Goal: Communication & Community: Answer question/provide support

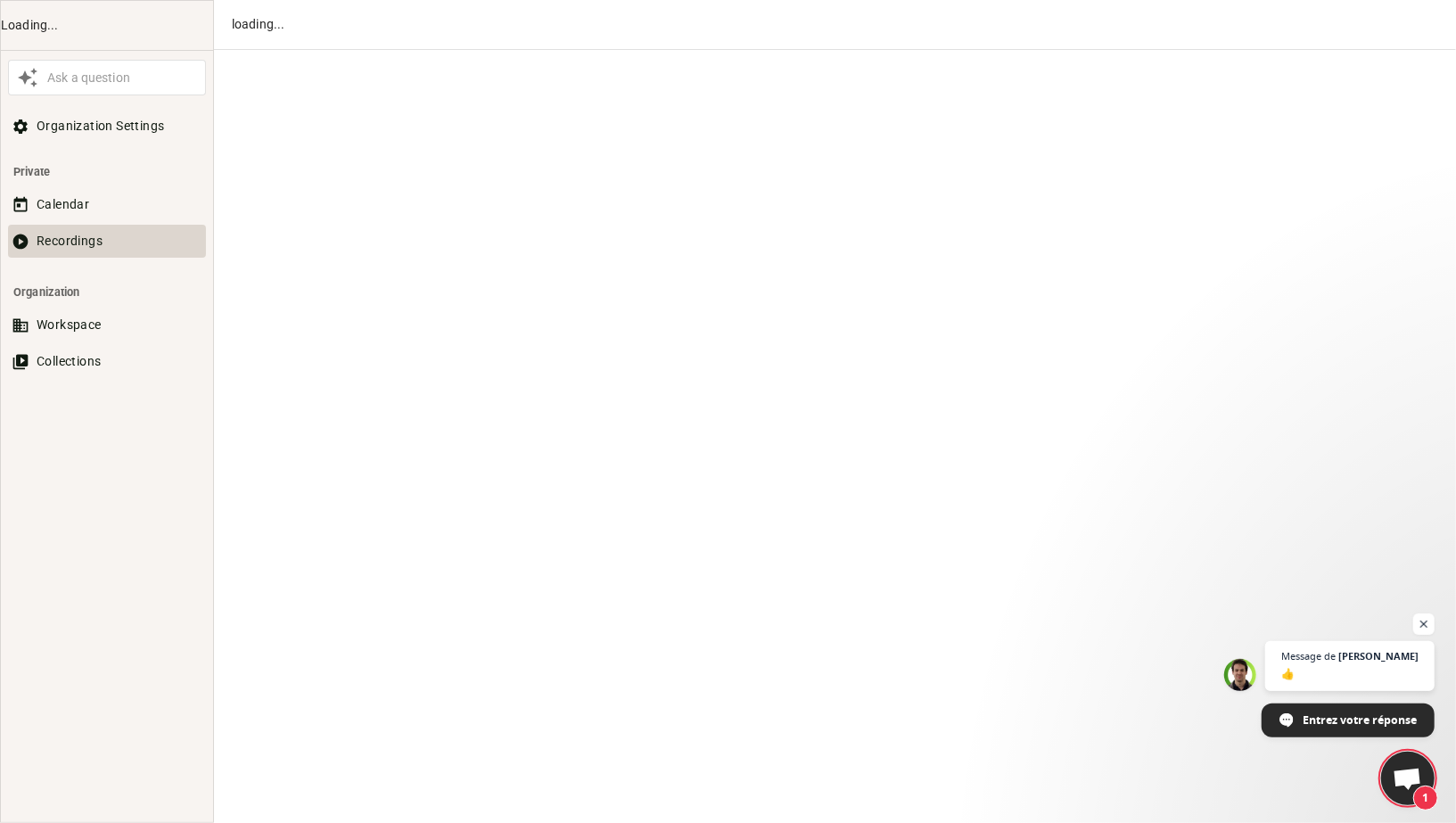
click at [67, 231] on button "Recordings" at bounding box center [107, 241] width 197 height 33
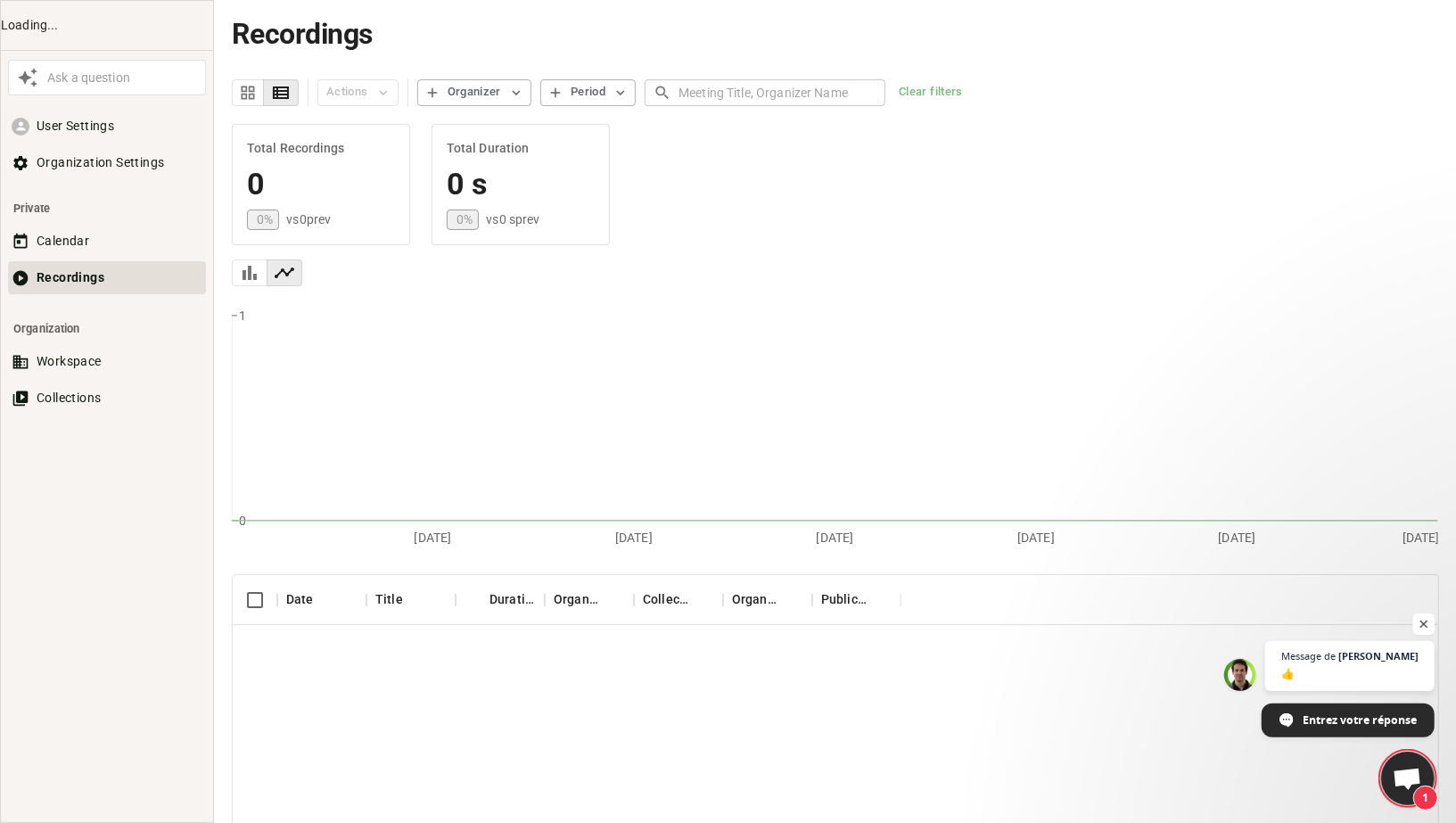
click at [1423, 617] on span "Ouvrir le chat" at bounding box center [1424, 624] width 22 height 22
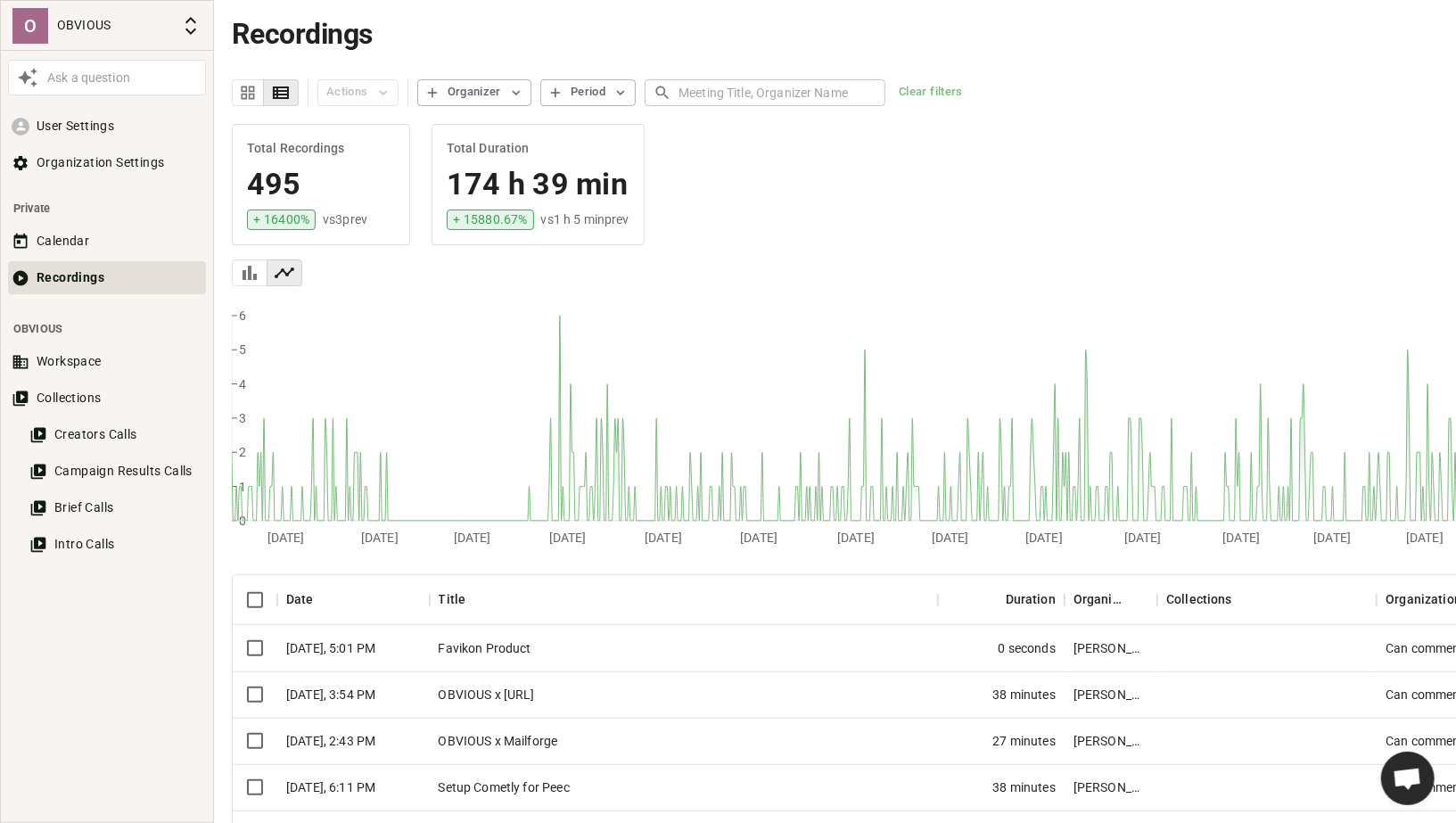
click at [525, 645] on div "Favikon Product" at bounding box center [684, 648] width 508 height 47
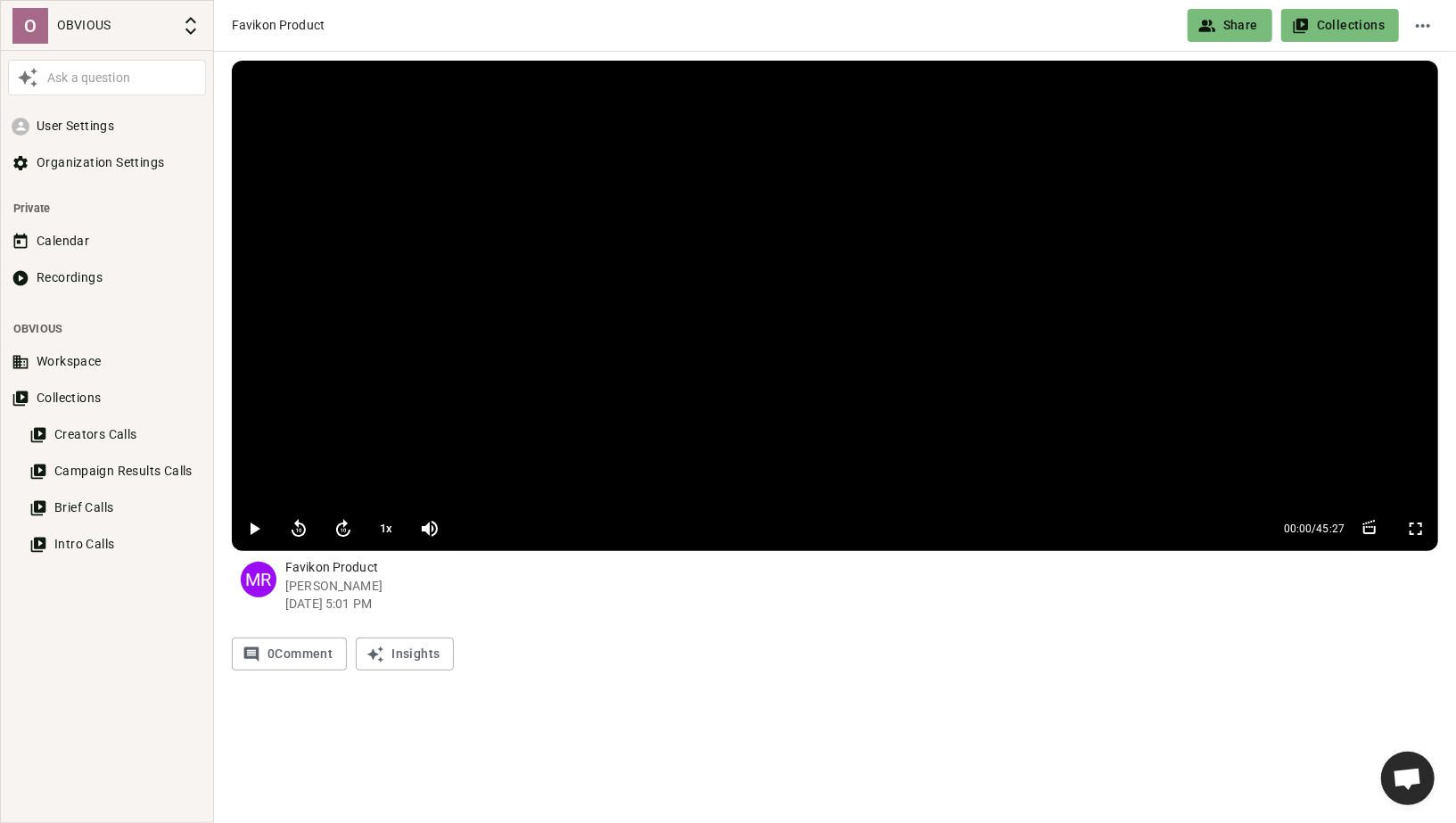
click at [1233, 22] on button "Share" at bounding box center [1230, 25] width 84 height 33
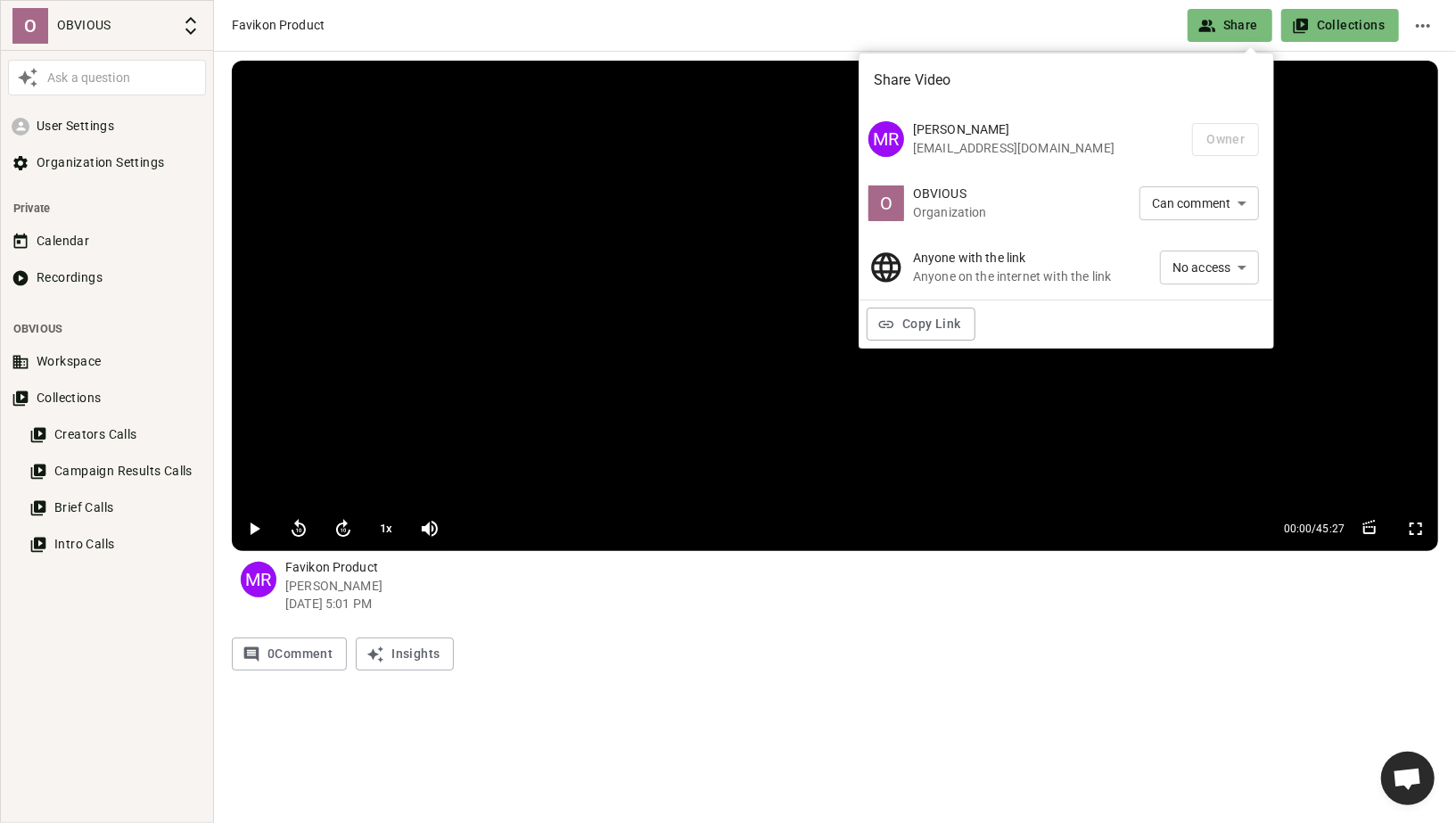
click at [1184, 262] on body "O OBVIOUS Ask a question User Settings Organization Settings Private Calendar R…" at bounding box center [728, 348] width 1456 height 697
click at [1200, 301] on li "Can view" at bounding box center [1209, 299] width 99 height 30
type input "VIEW"
click at [900, 330] on button "Copy Link" at bounding box center [920, 324] width 109 height 33
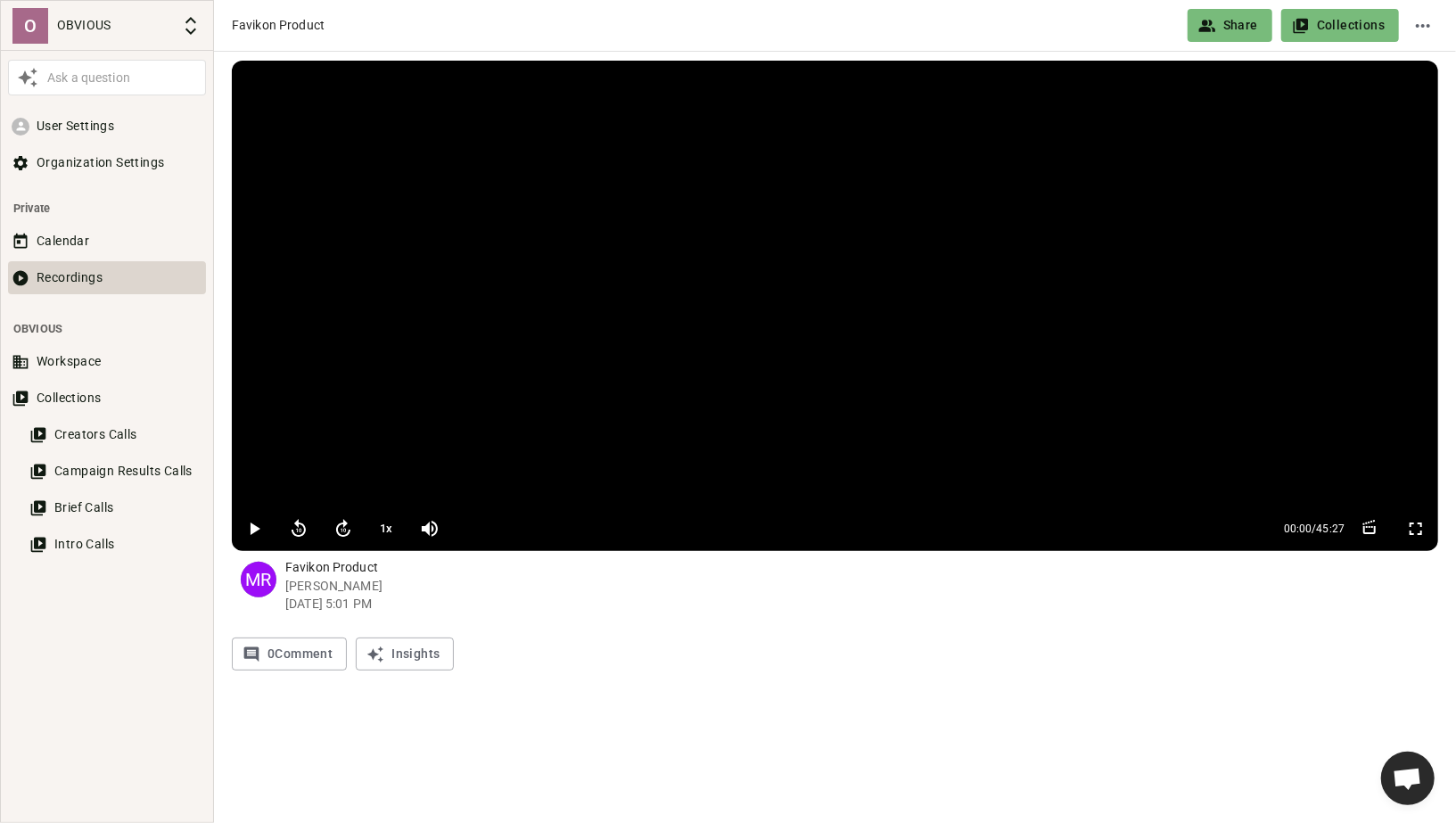
click at [67, 264] on button "Recordings" at bounding box center [107, 277] width 197 height 33
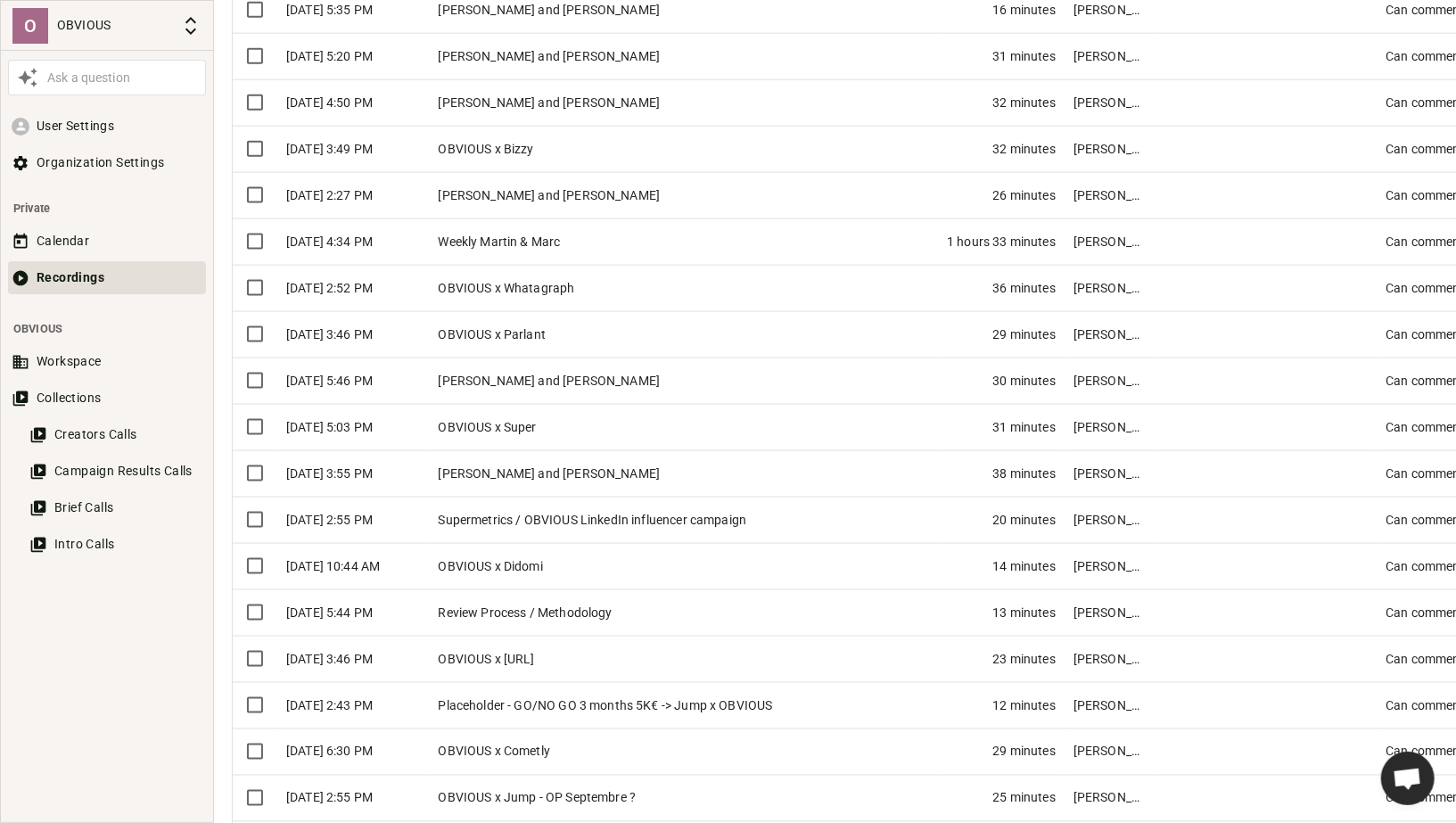
scroll to position [1504, 0]
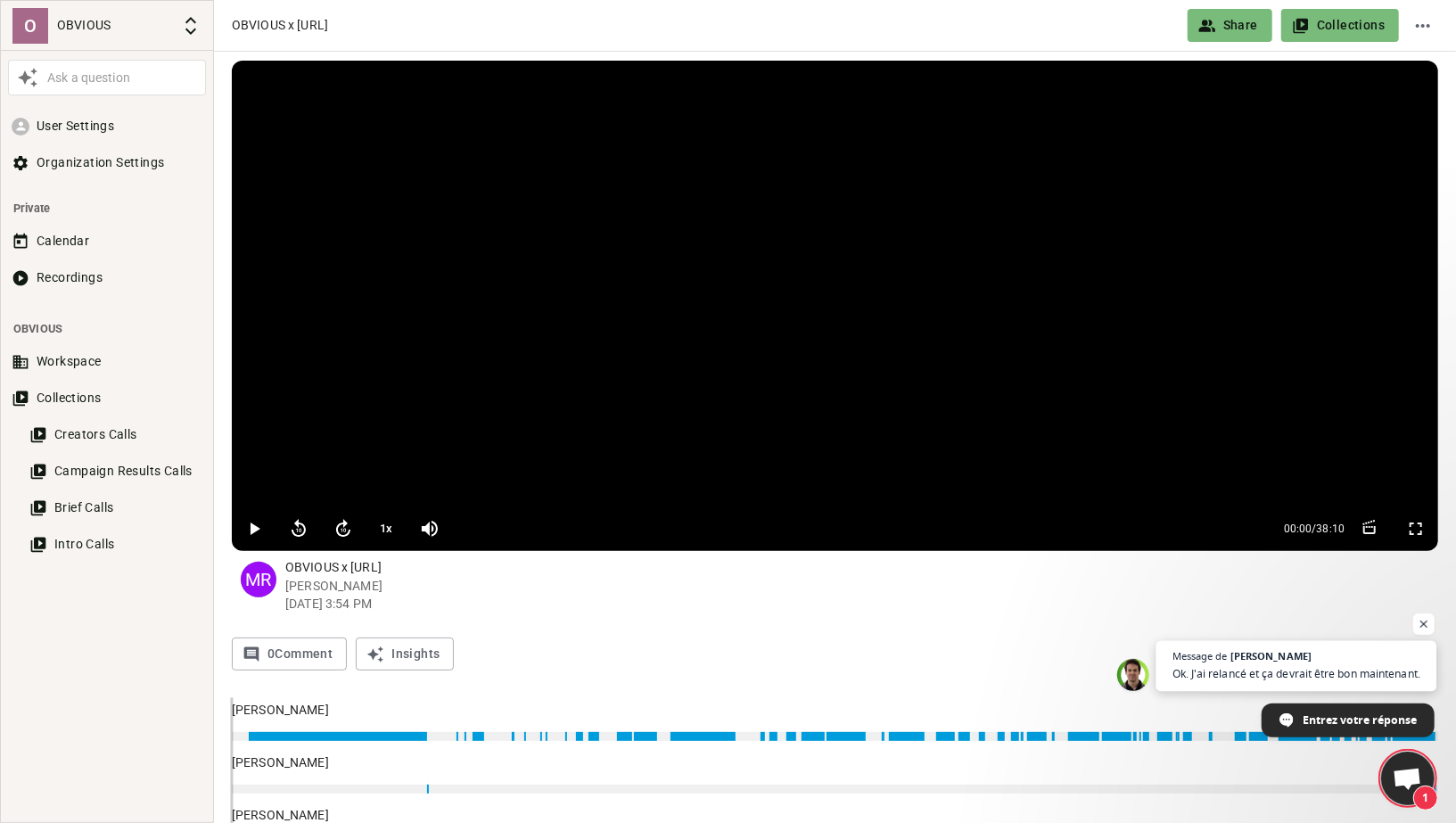
click at [1239, 673] on span "Ok. J'ai relancé et ça devrait être bon maintenant." at bounding box center [1296, 673] width 248 height 17
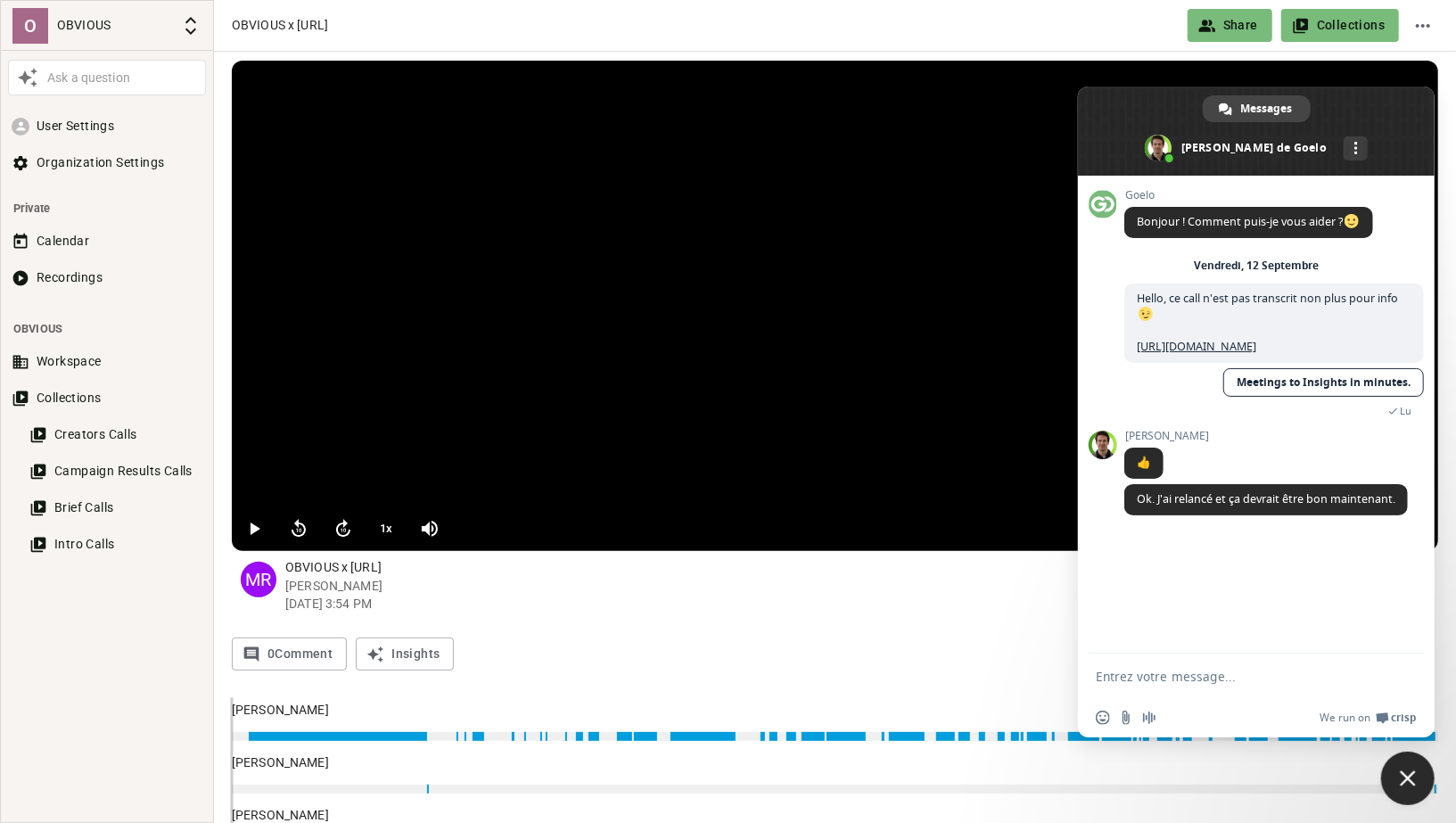
click at [1162, 666] on form at bounding box center [1237, 678] width 282 height 48
click at [1113, 673] on textarea "Entrez votre message..." at bounding box center [1237, 677] width 282 height 16
type textarea "c'est OK merci"
click at [75, 283] on button "Recordings" at bounding box center [107, 277] width 197 height 33
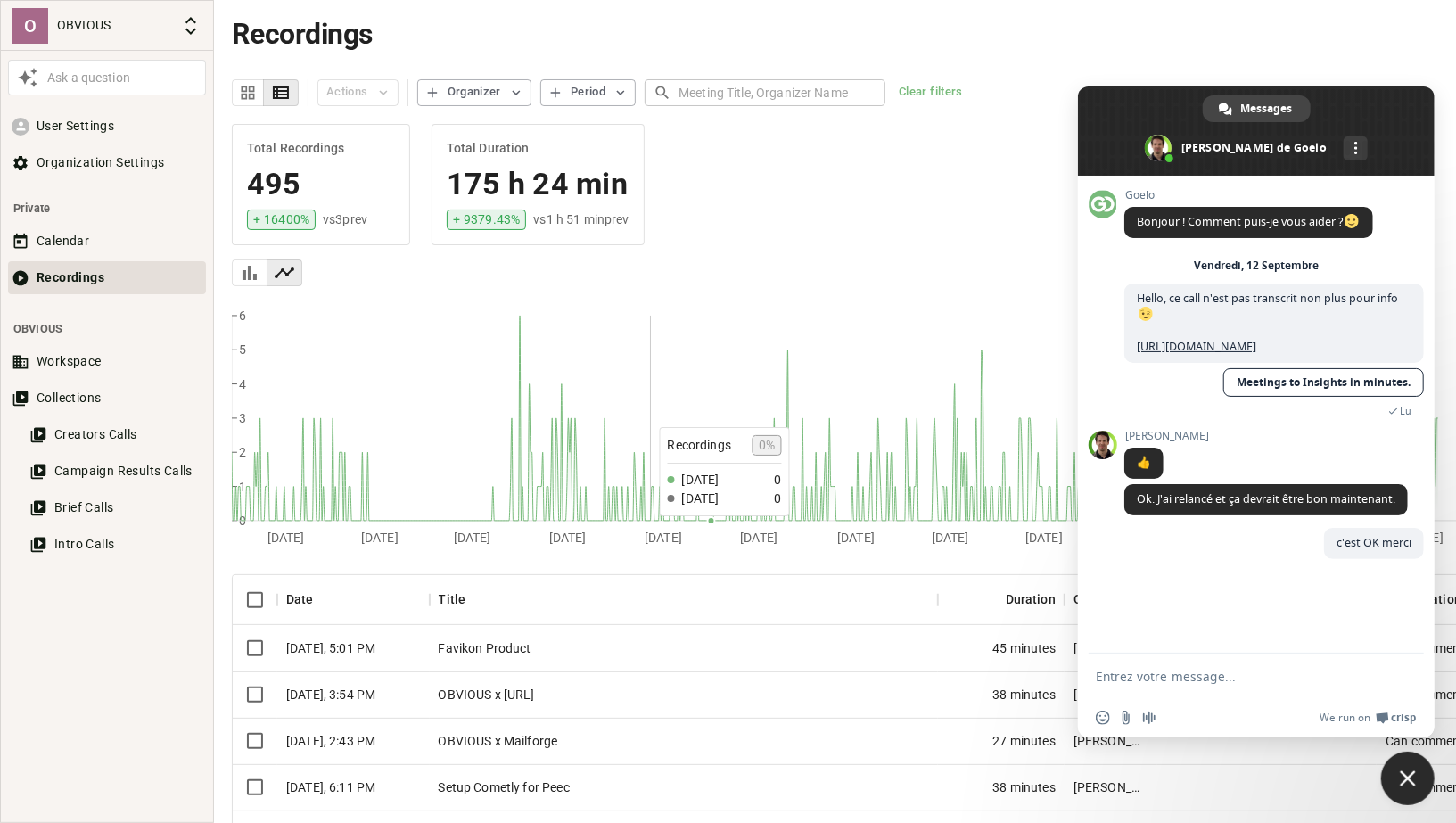
scroll to position [140, 0]
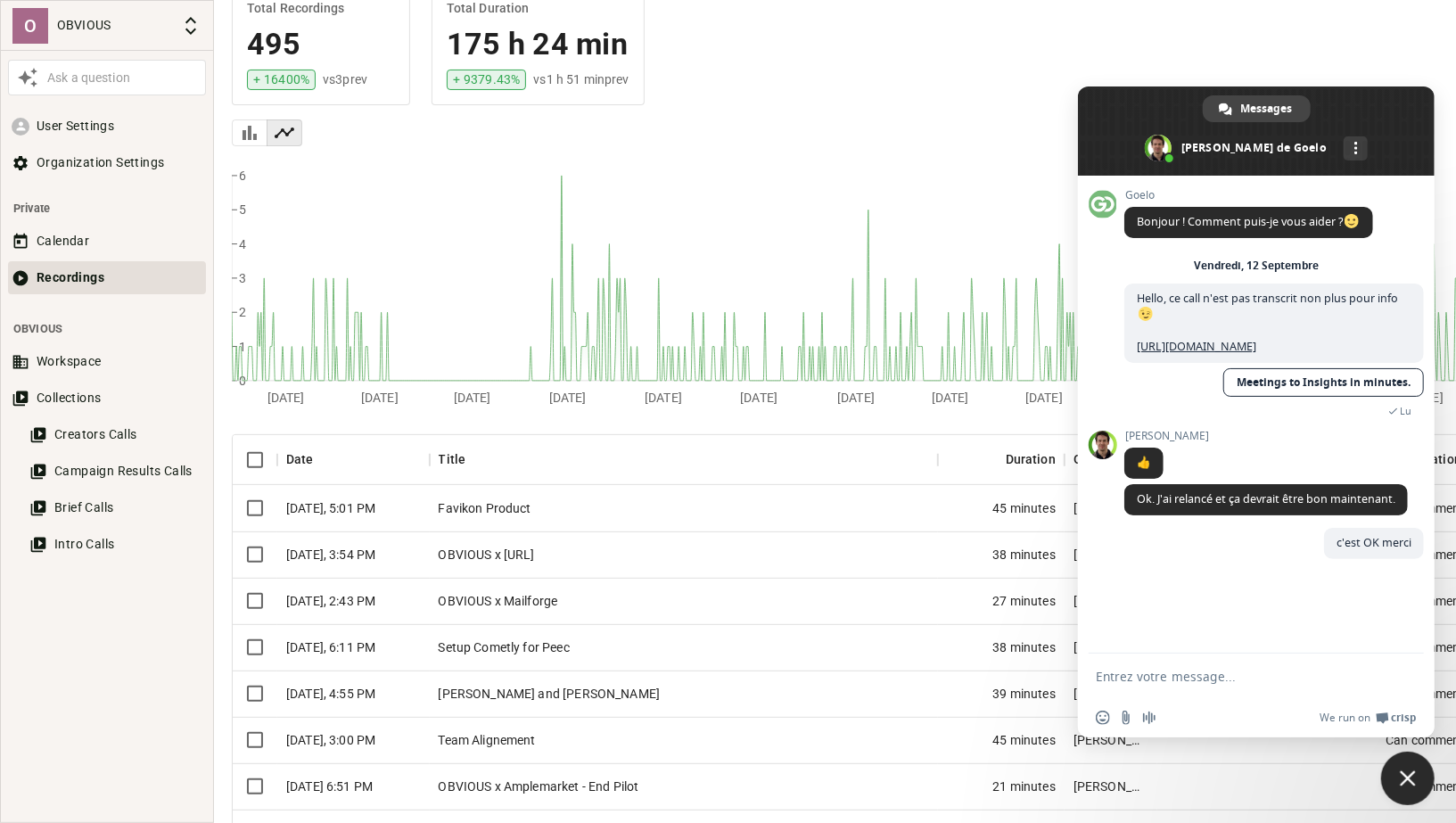
click at [454, 512] on div "Favikon Product" at bounding box center [684, 508] width 508 height 47
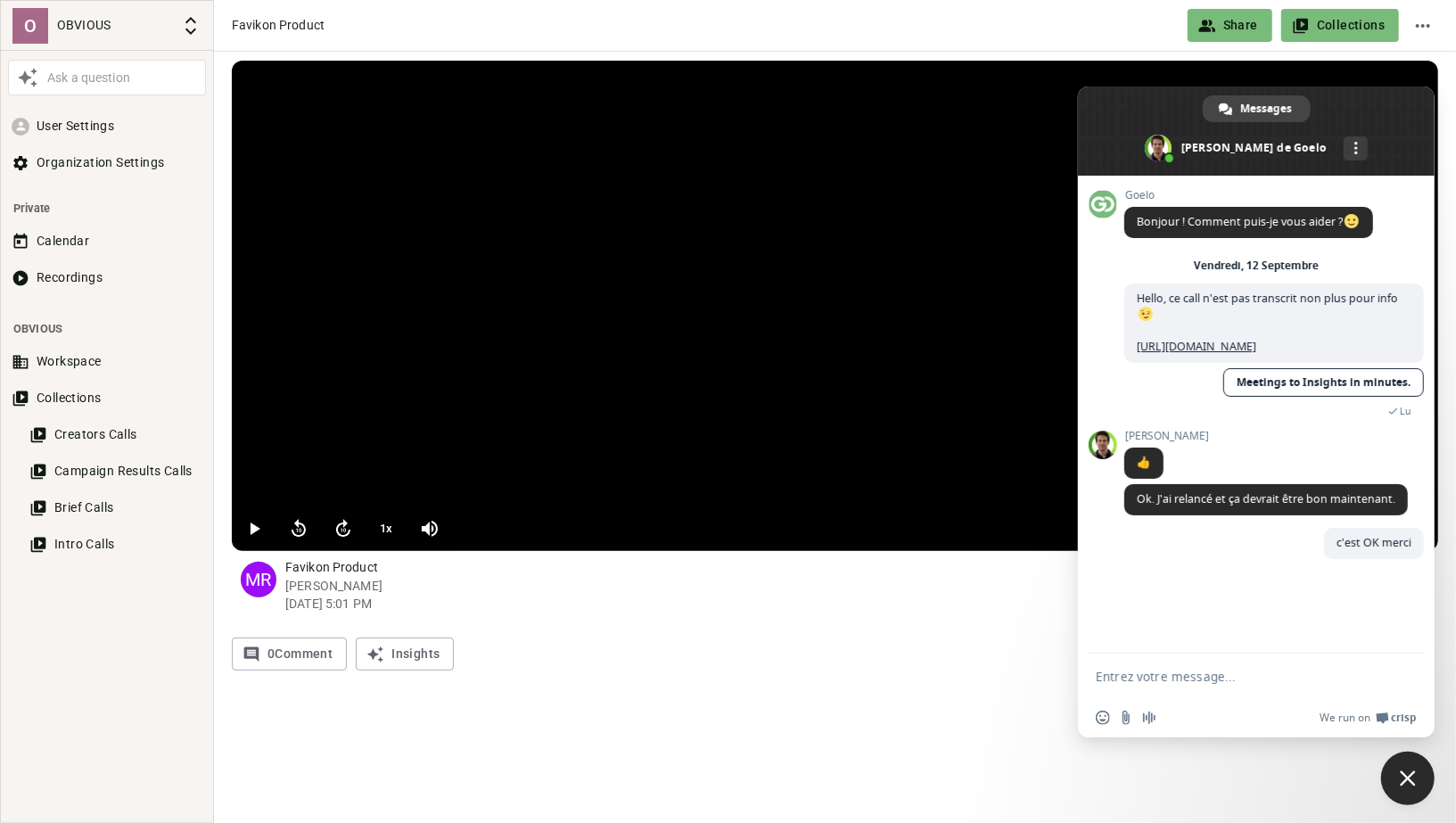
click at [1142, 689] on form at bounding box center [1237, 678] width 282 height 48
click at [1135, 669] on textarea "Entrez votre message..." at bounding box center [1237, 677] width 282 height 16
paste textarea "[URL][DOMAIN_NAME]"
type textarea "tous ceux d'aujourd'hui n'ont pas marché -> https://app.goelo.com/o/67ecdee3-fb…"
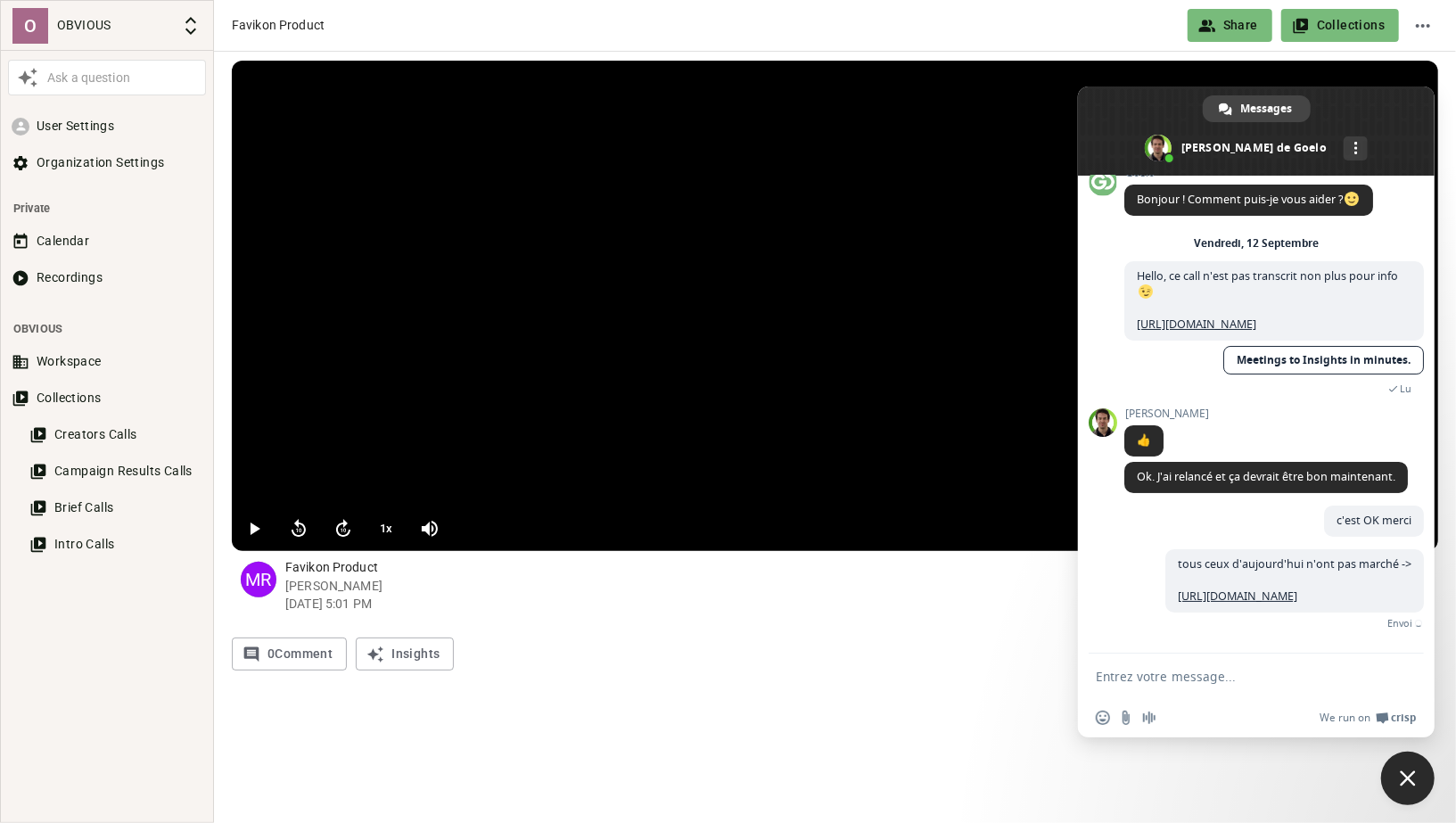
scroll to position [101, 0]
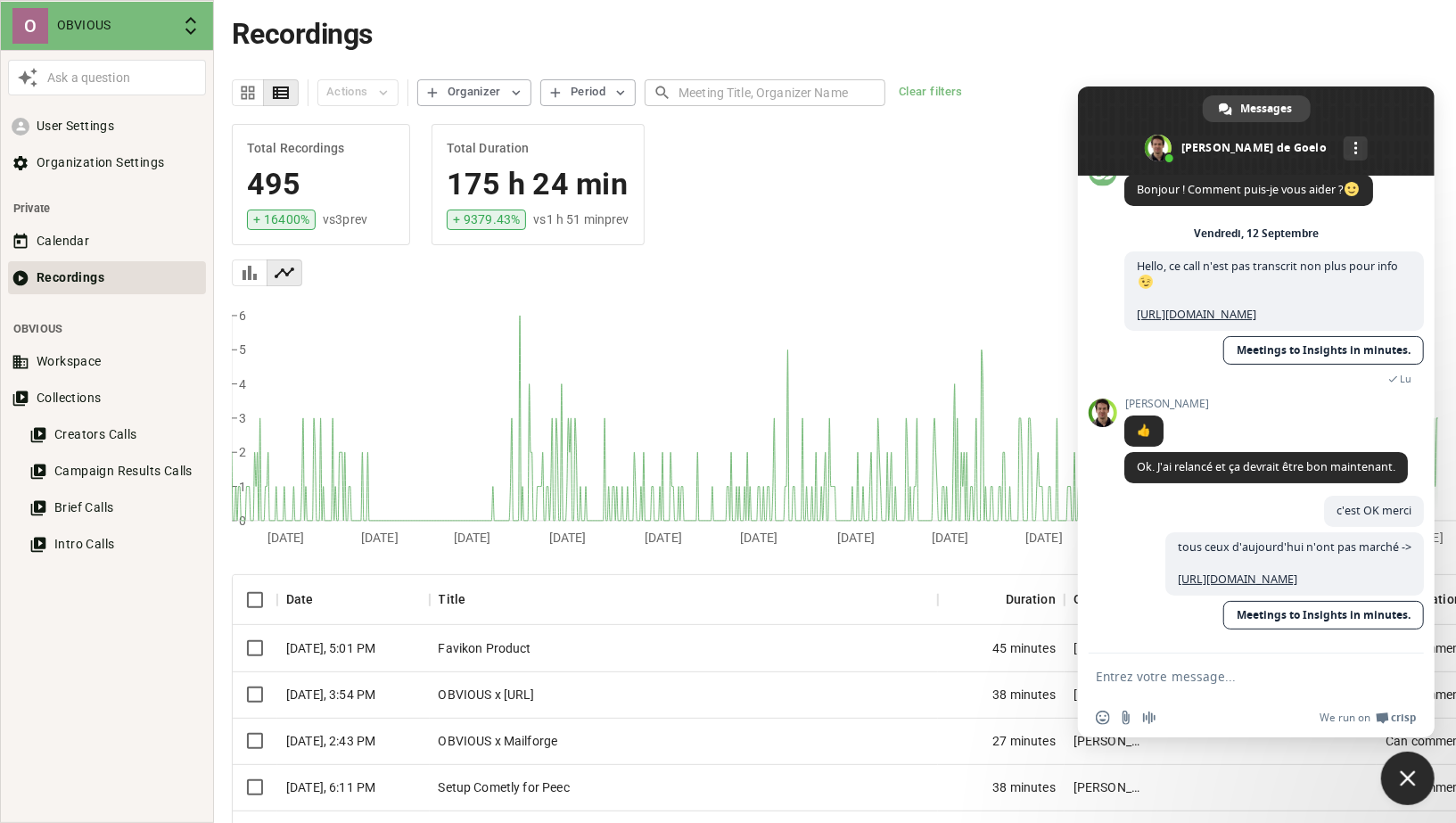
scroll to position [140, 0]
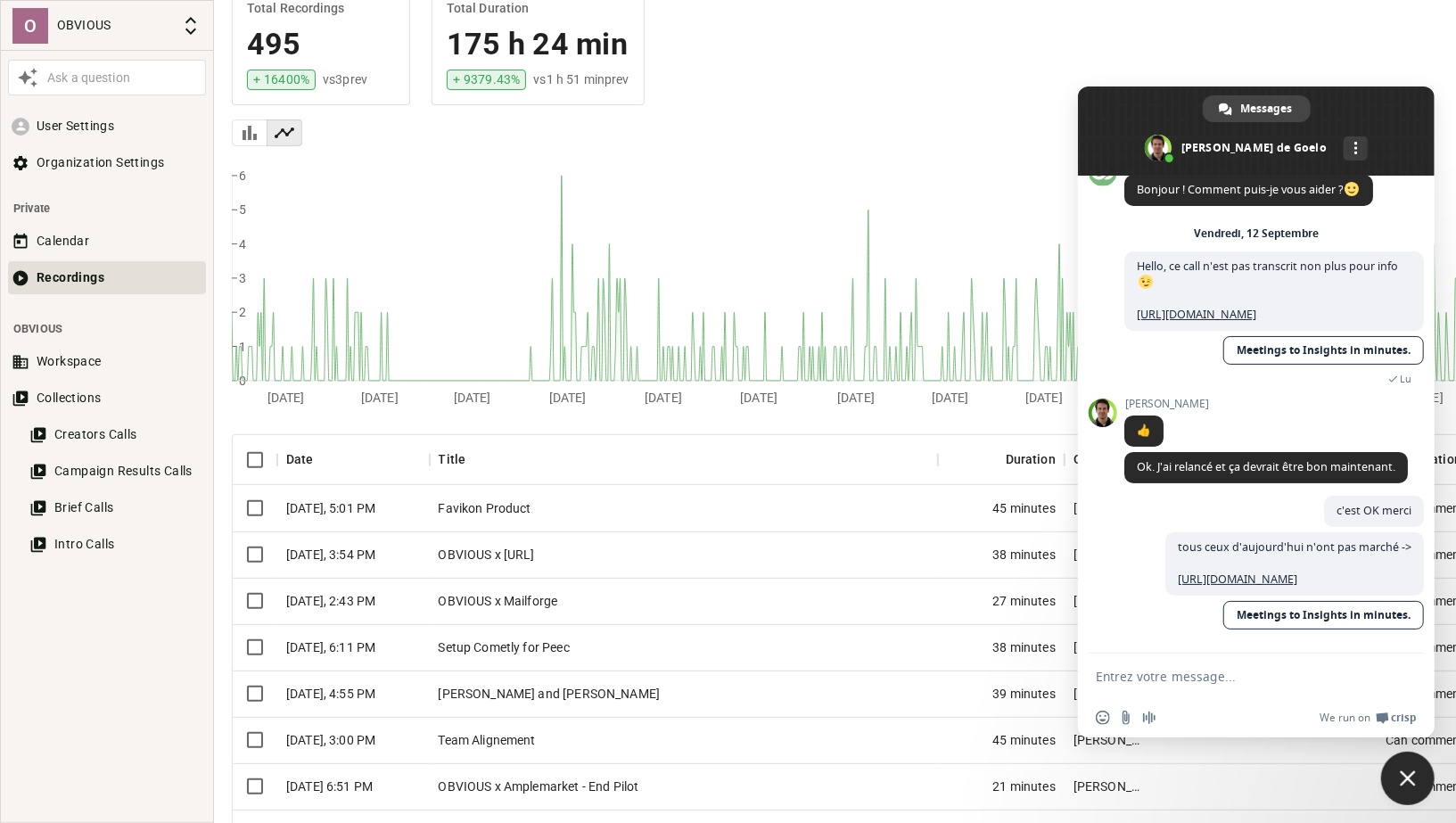
click at [559, 553] on div "OBVIOUS x [URL]" at bounding box center [684, 555] width 508 height 47
click at [524, 587] on div "OBVIOUS x Mailforge" at bounding box center [684, 601] width 508 height 47
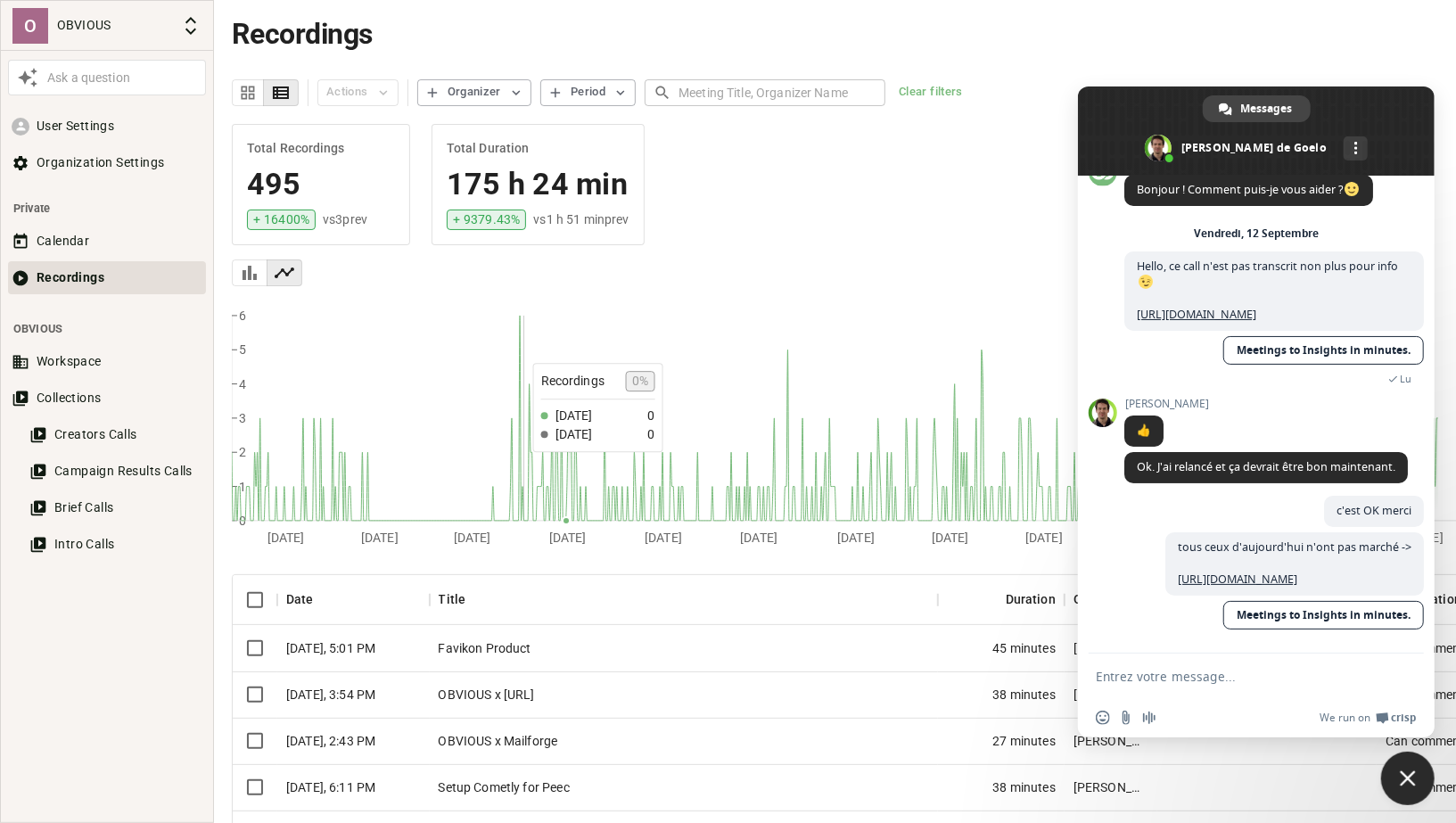
scroll to position [140, 0]
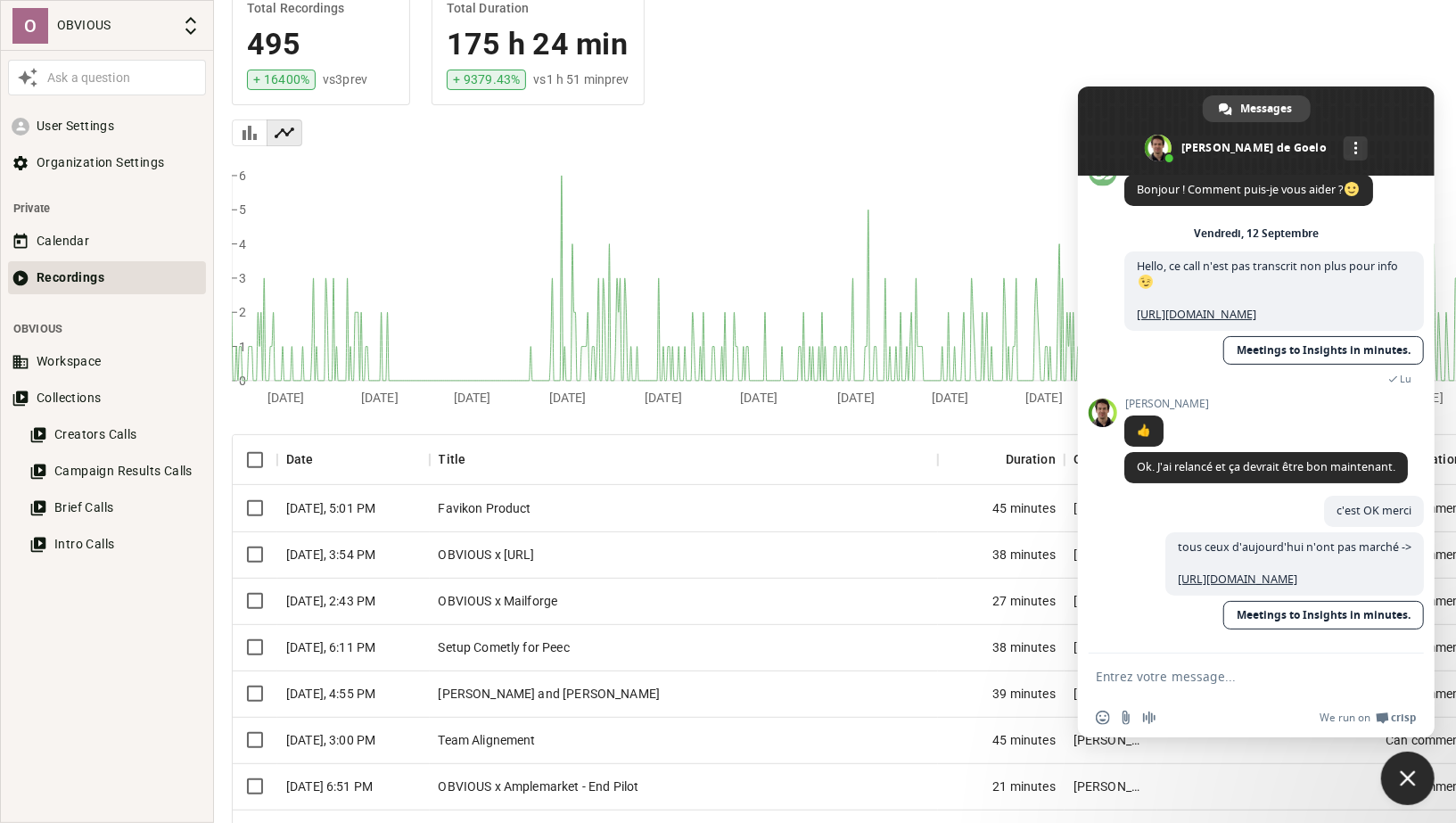
click at [561, 649] on div "Setup Cometly for Peec" at bounding box center [684, 647] width 508 height 47
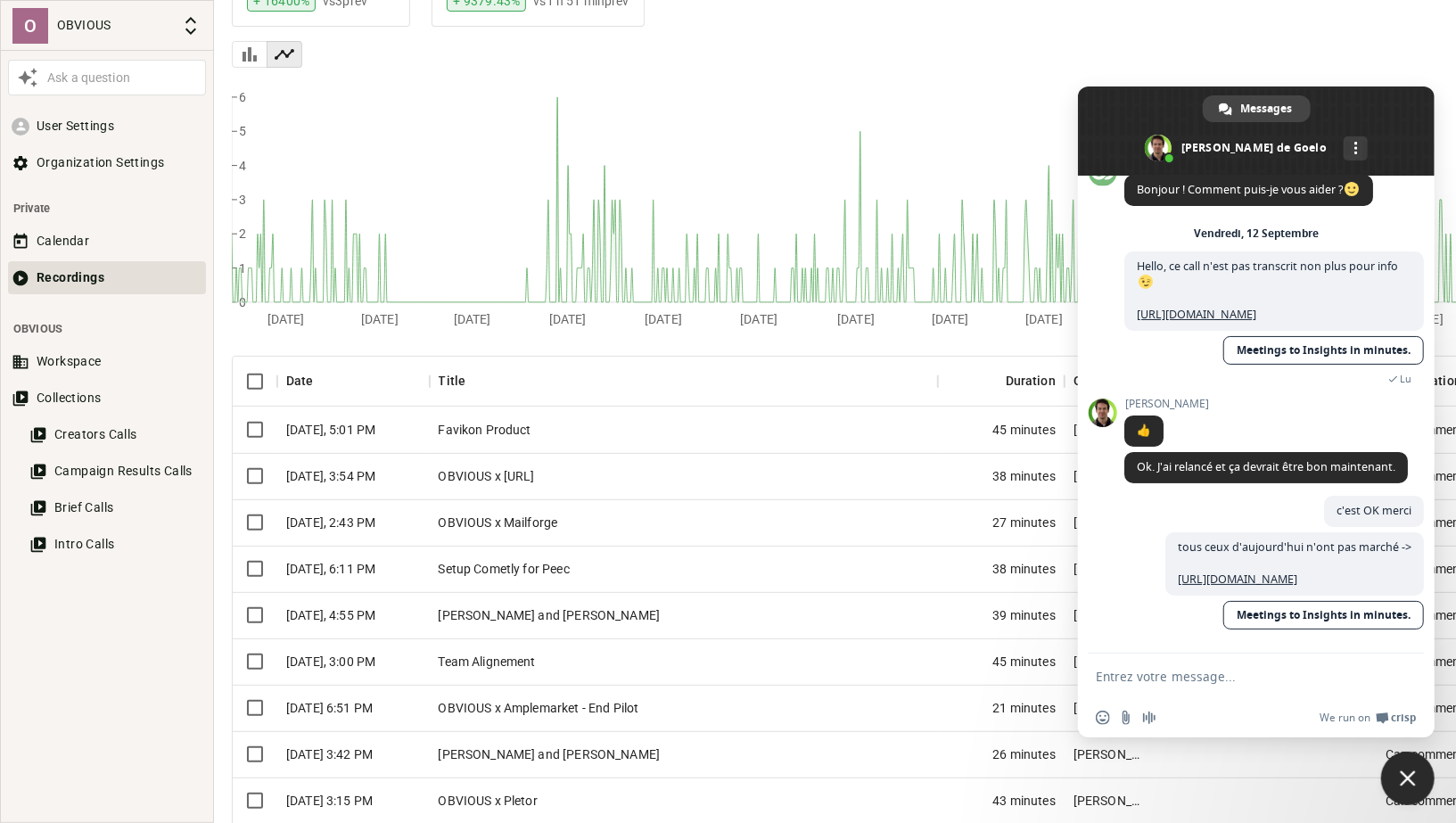
scroll to position [223, 0]
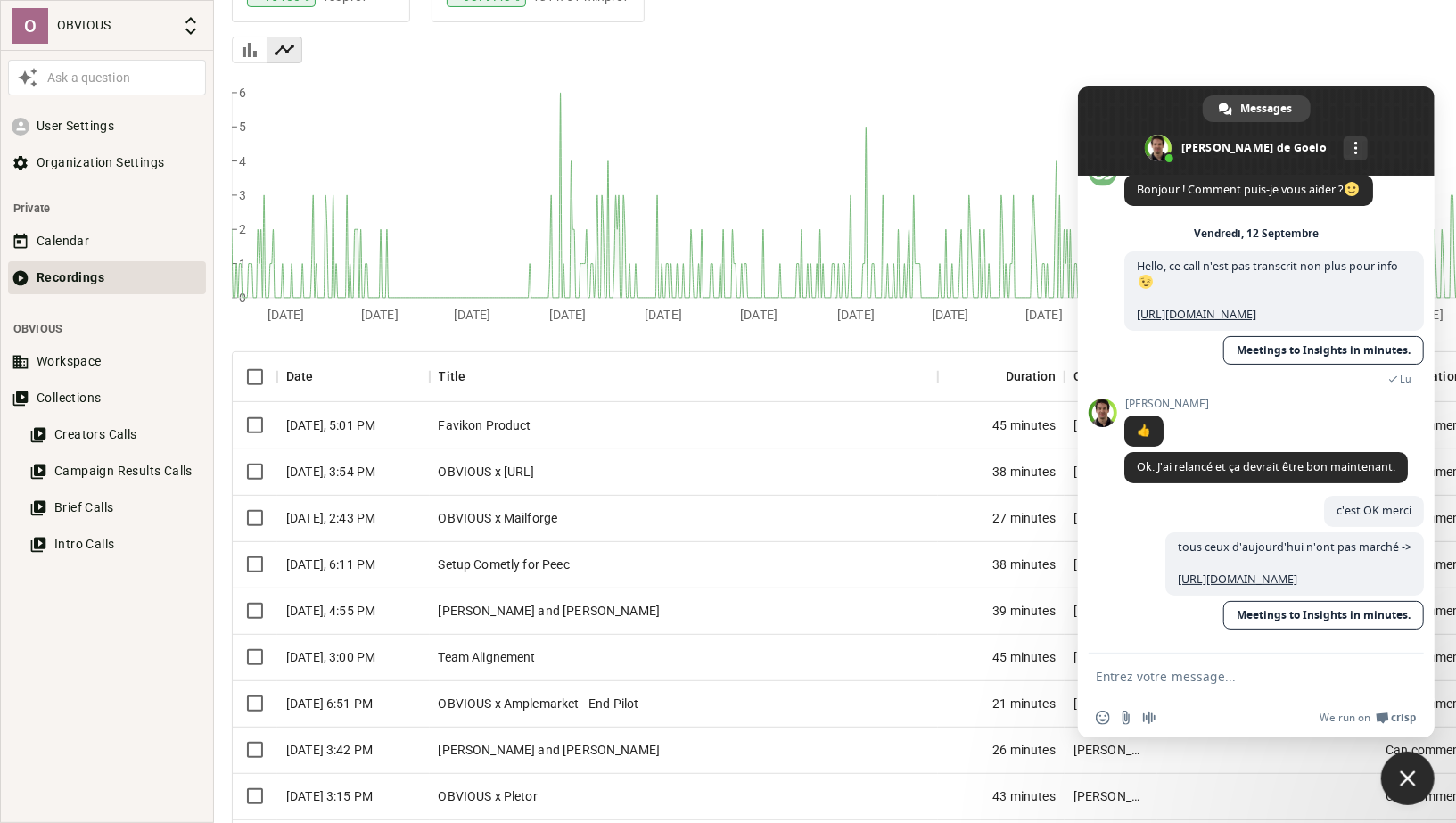
click at [469, 663] on div "Team Alignement" at bounding box center [684, 657] width 508 height 47
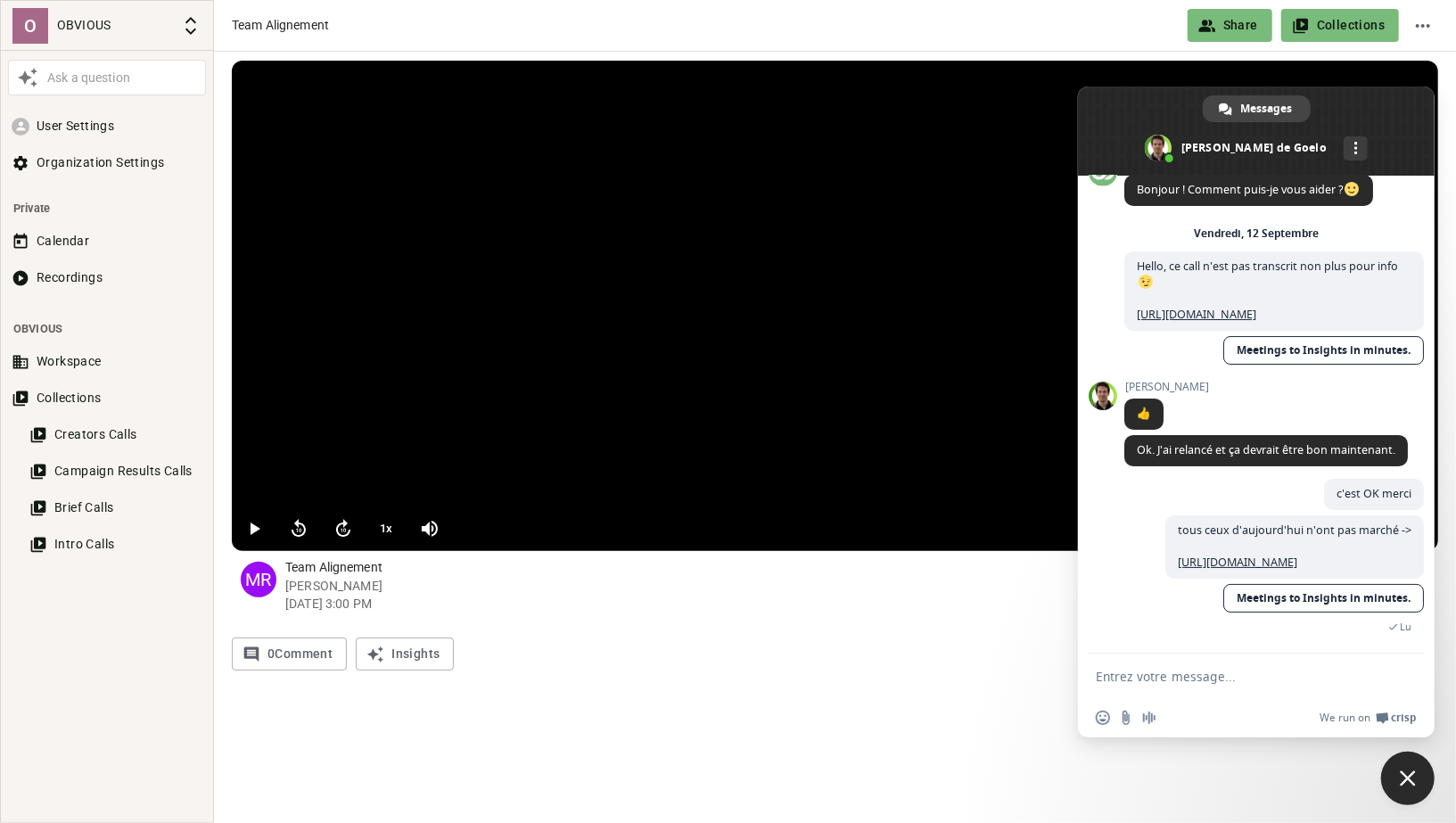
click at [1149, 680] on textarea "Entrez votre message..." at bounding box center [1237, 677] width 282 height 16
paste textarea "[URL][DOMAIN_NAME]"
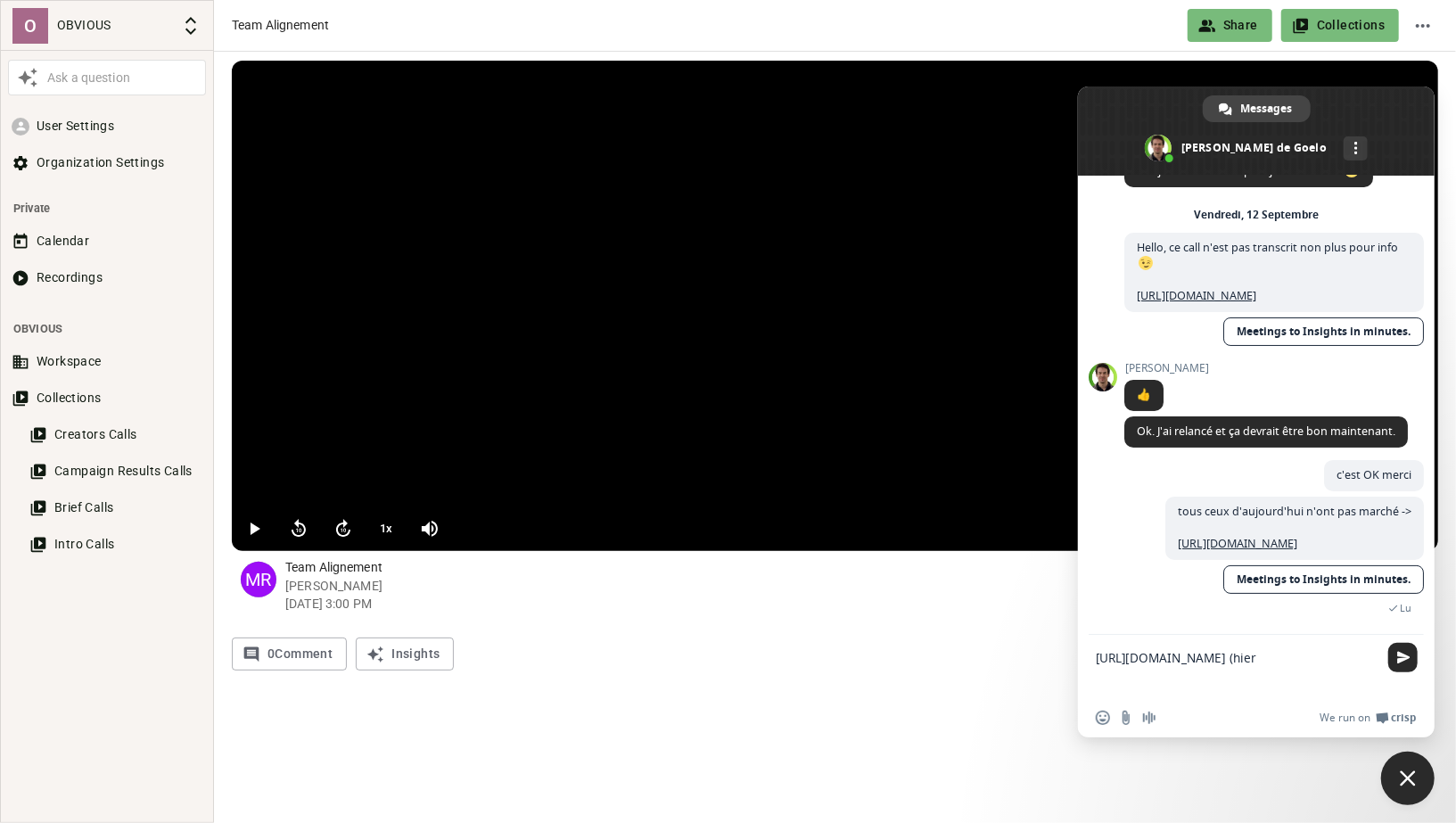
type textarea "https://app.goelo.com/o/67ecdee3-fbfb-4f8f-b3b9-8d6c673b4b67/v/7f09ba58-af19-4e…"
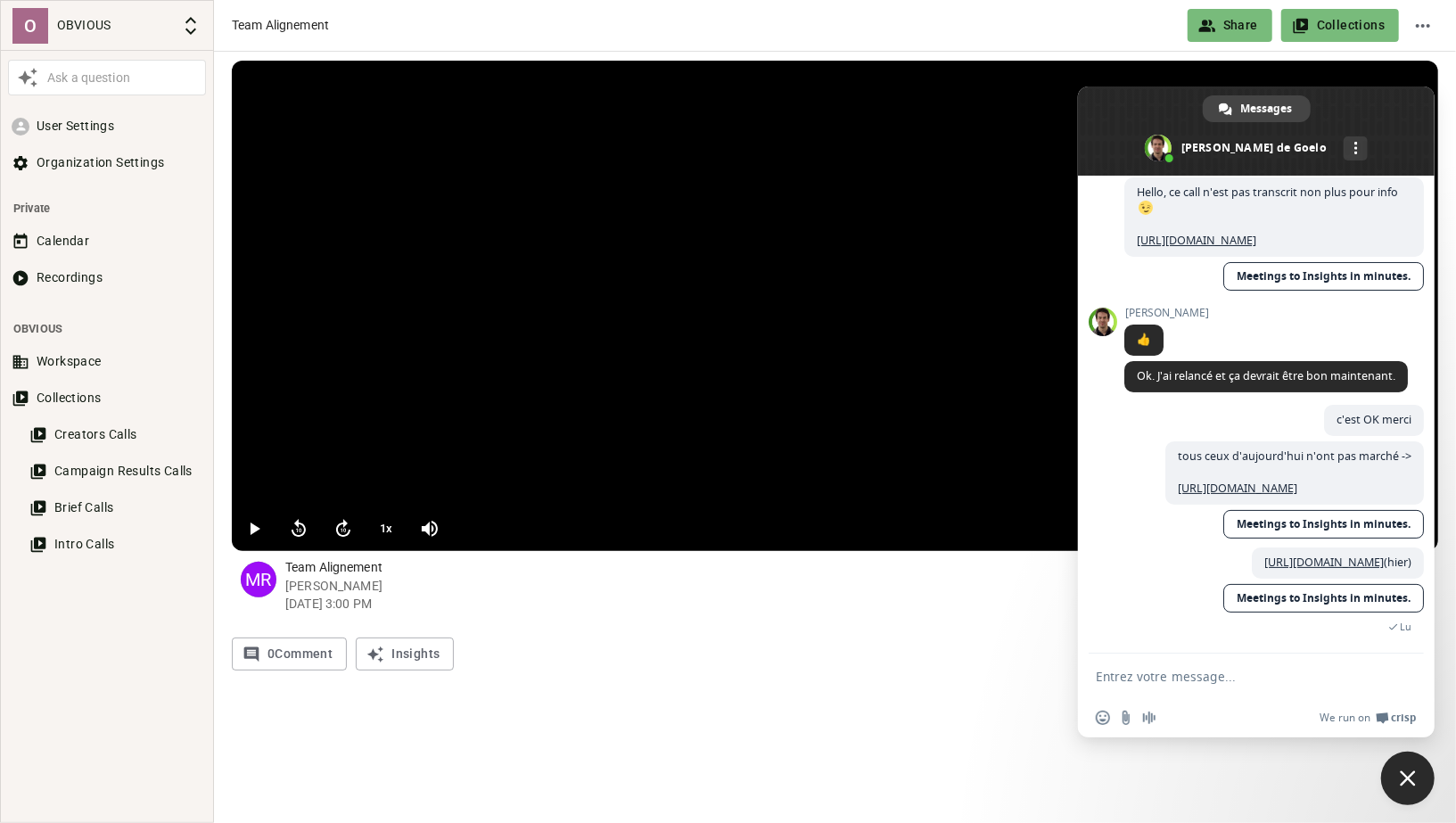
scroll to position [198, 0]
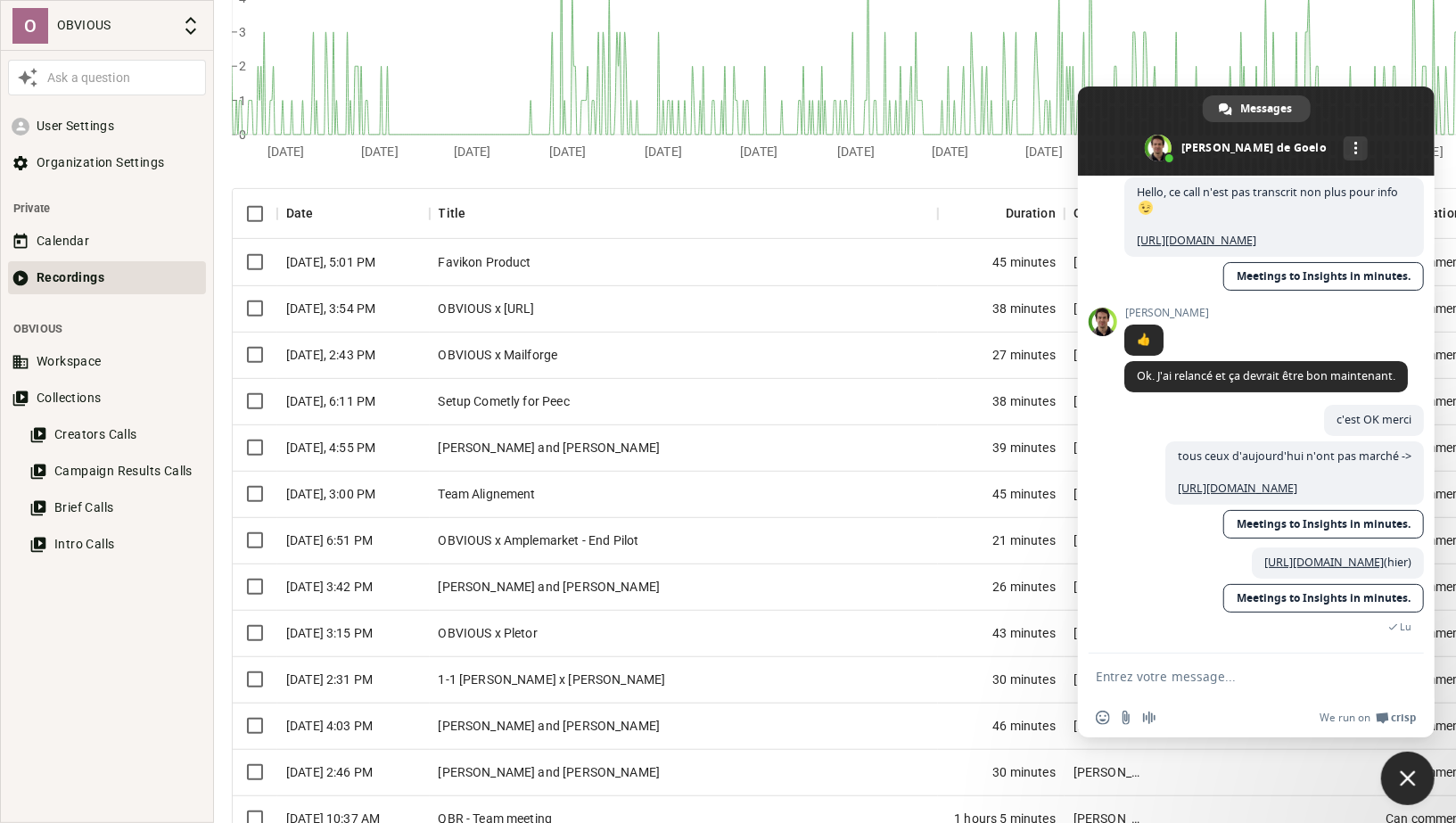
scroll to position [395, 0]
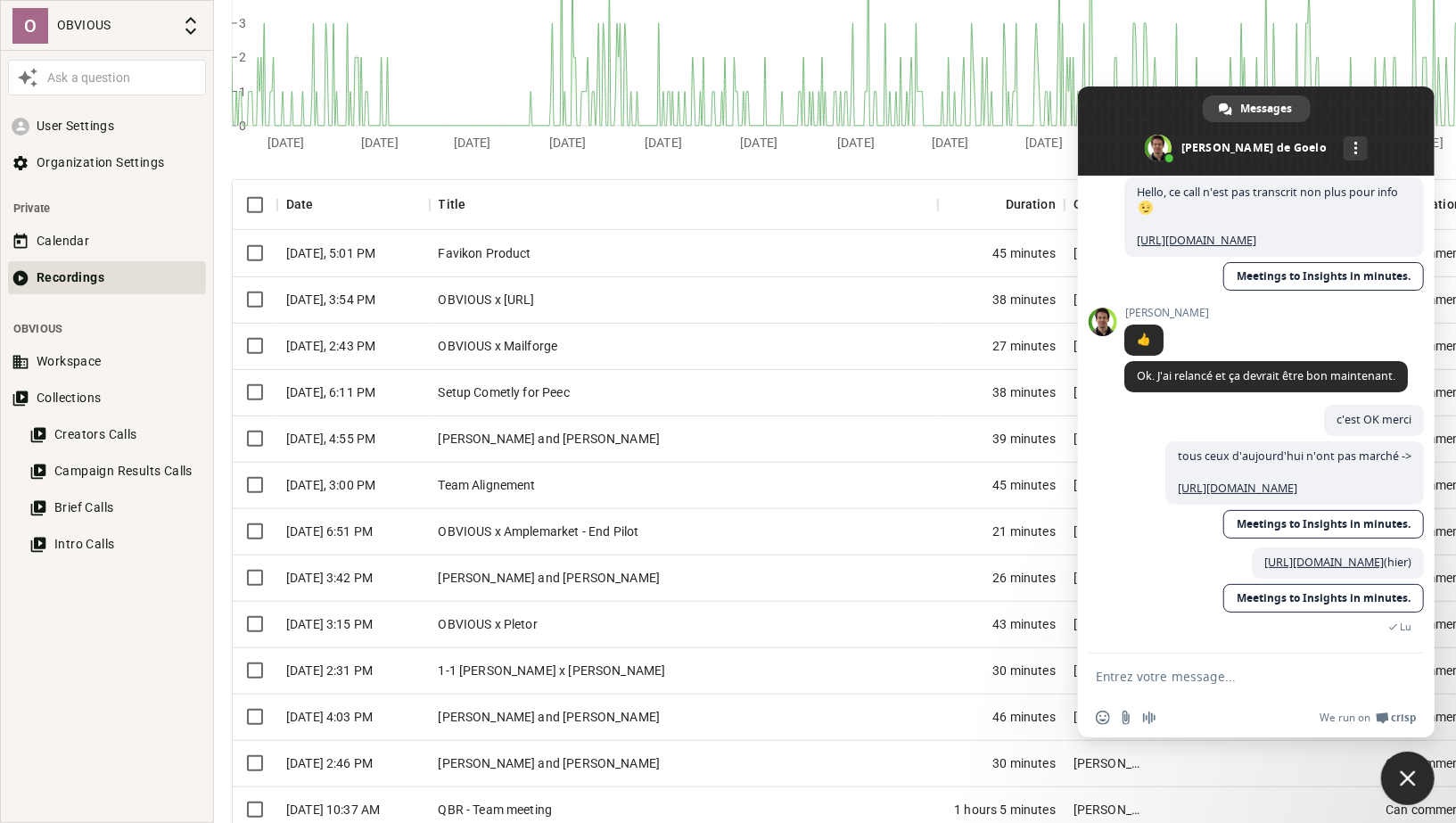
click at [508, 512] on div "OBVIOUS x Amplemarket - End Pilot" at bounding box center [684, 531] width 508 height 47
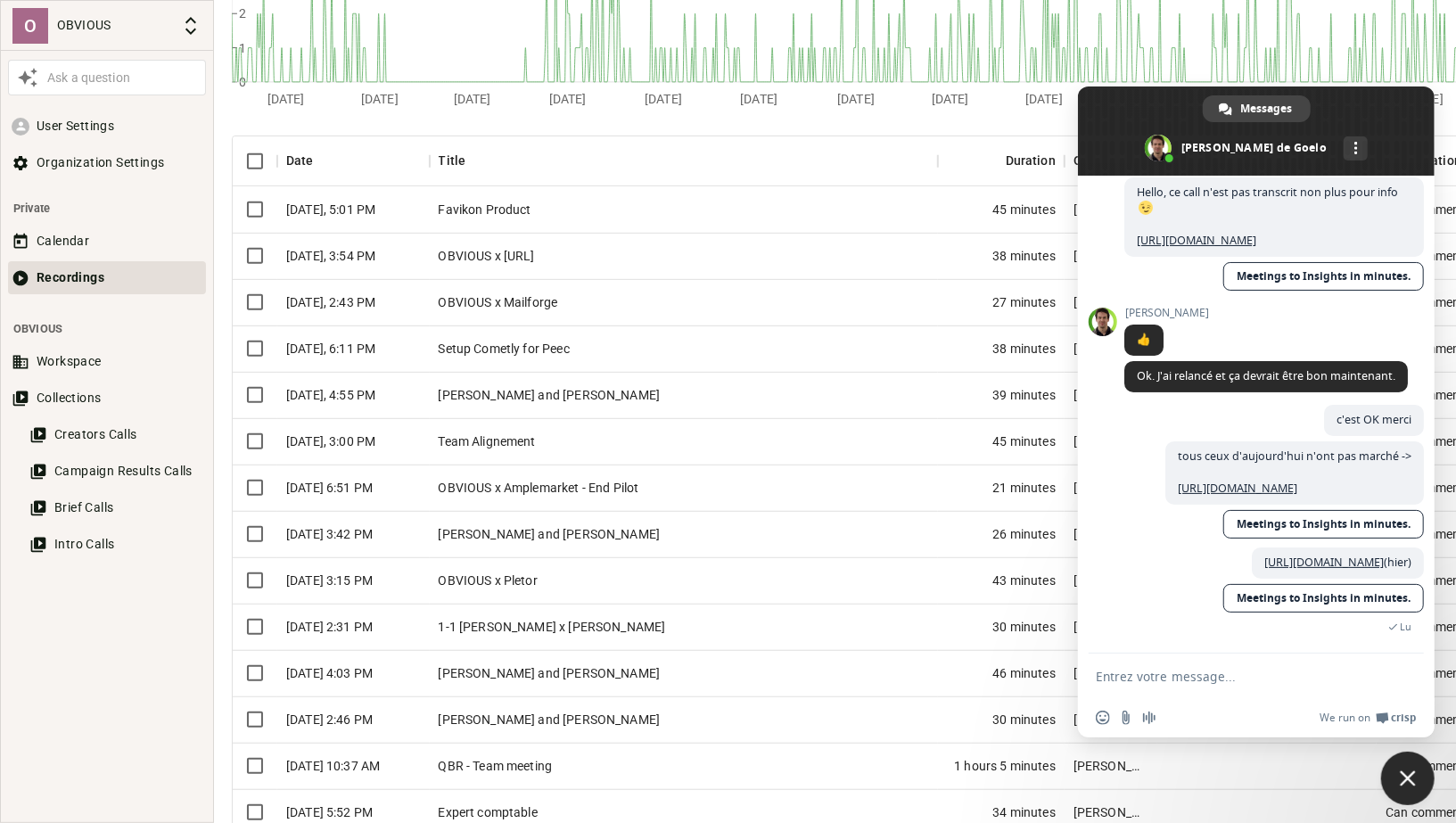
scroll to position [451, 0]
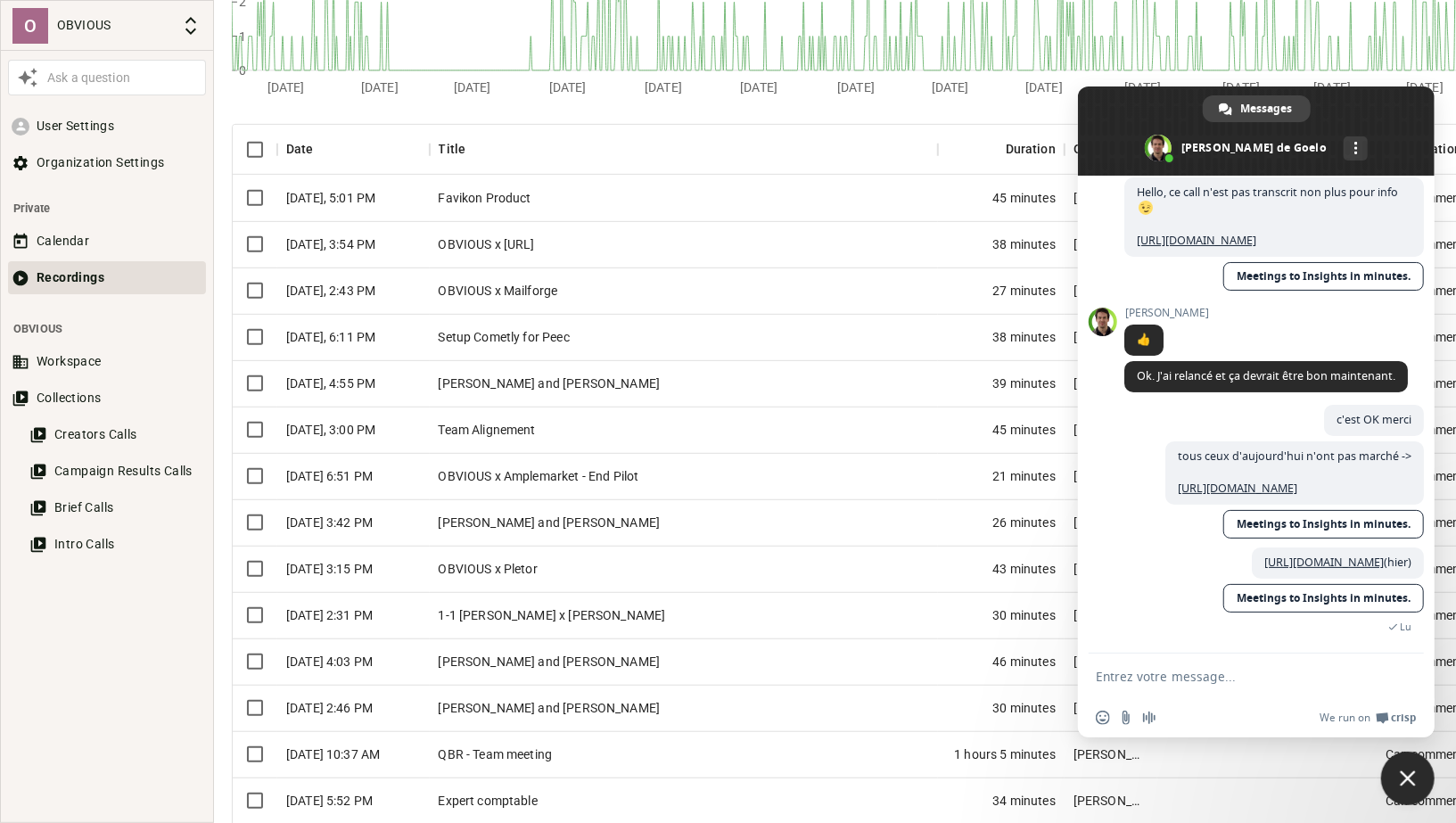
click at [513, 479] on div "OBVIOUS x Amplemarket - End Pilot" at bounding box center [684, 477] width 508 height 47
click at [508, 522] on div "[PERSON_NAME] and [PERSON_NAME]" at bounding box center [684, 522] width 508 height 47
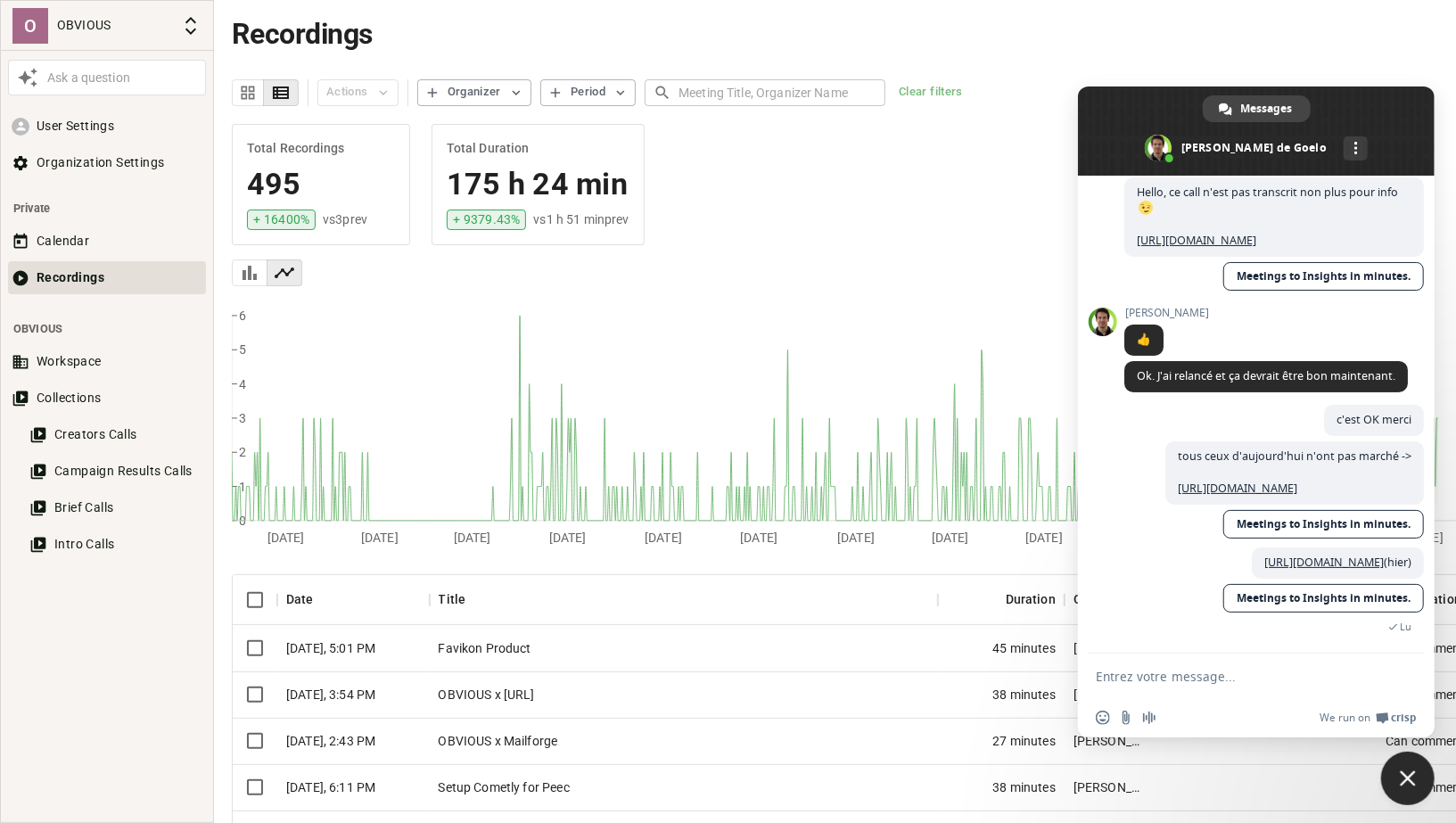
scroll to position [451, 0]
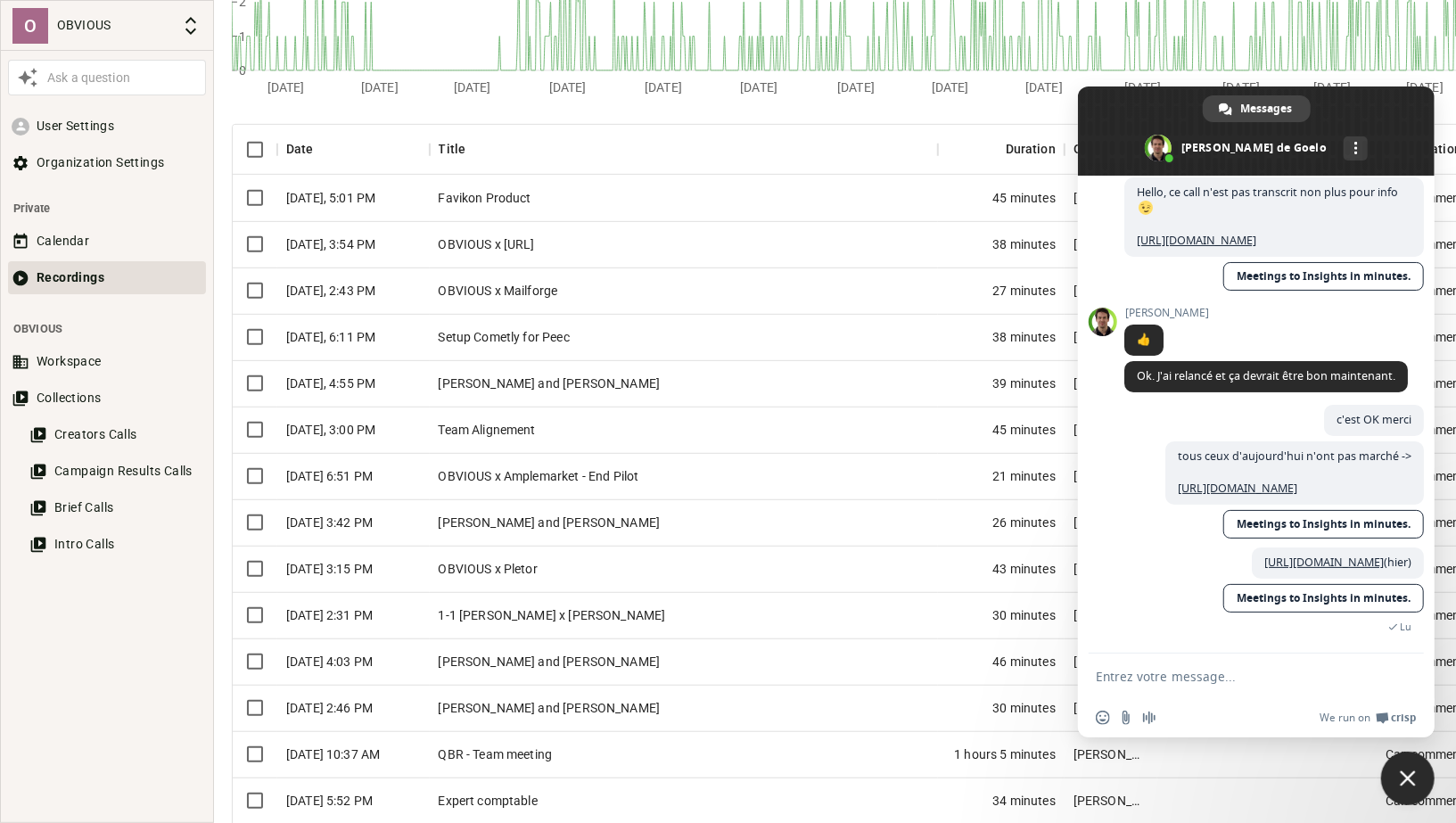
click at [1173, 672] on textarea "Entrez votre message..." at bounding box center [1237, 677] width 282 height 16
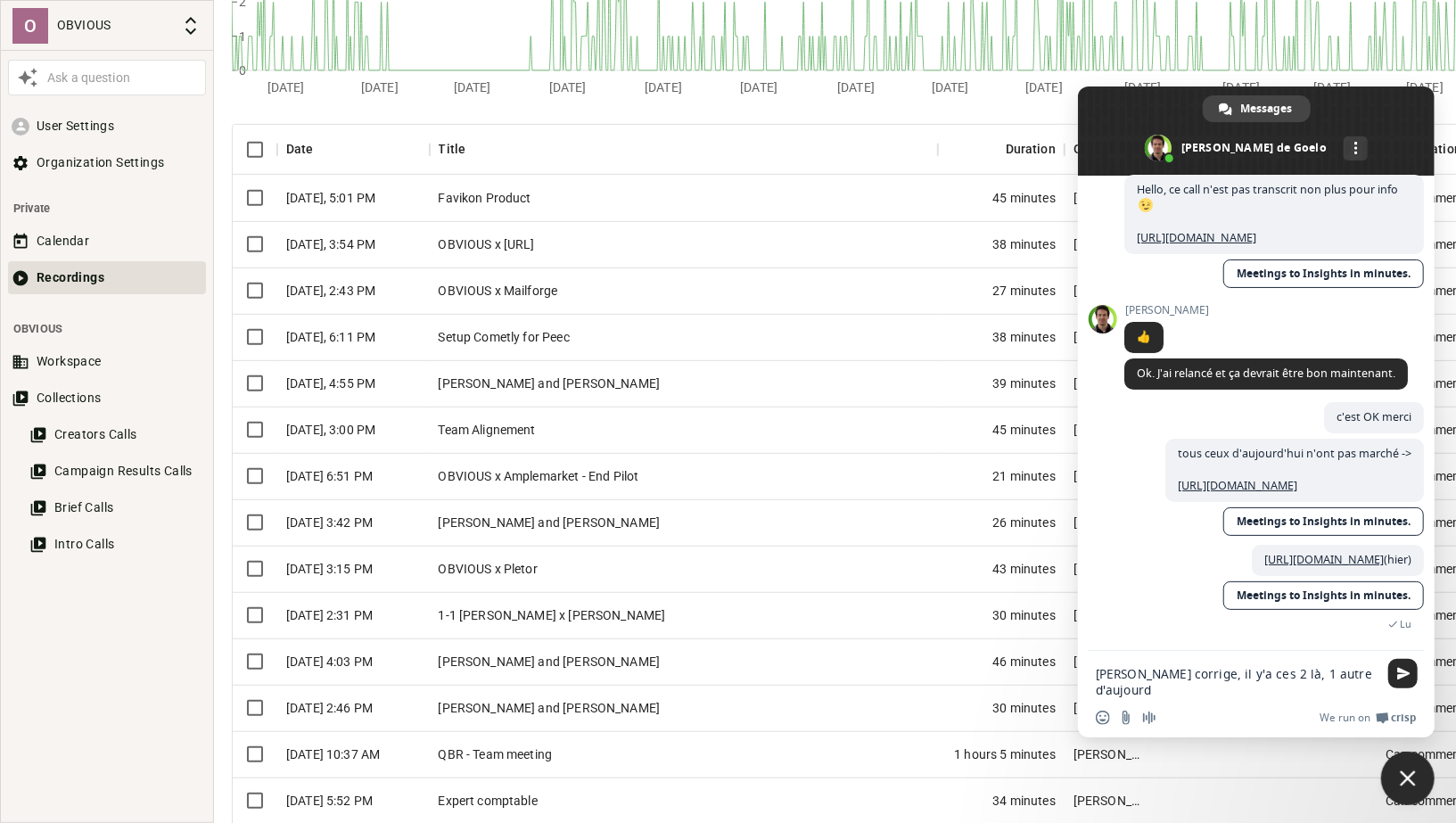
scroll to position [242, 0]
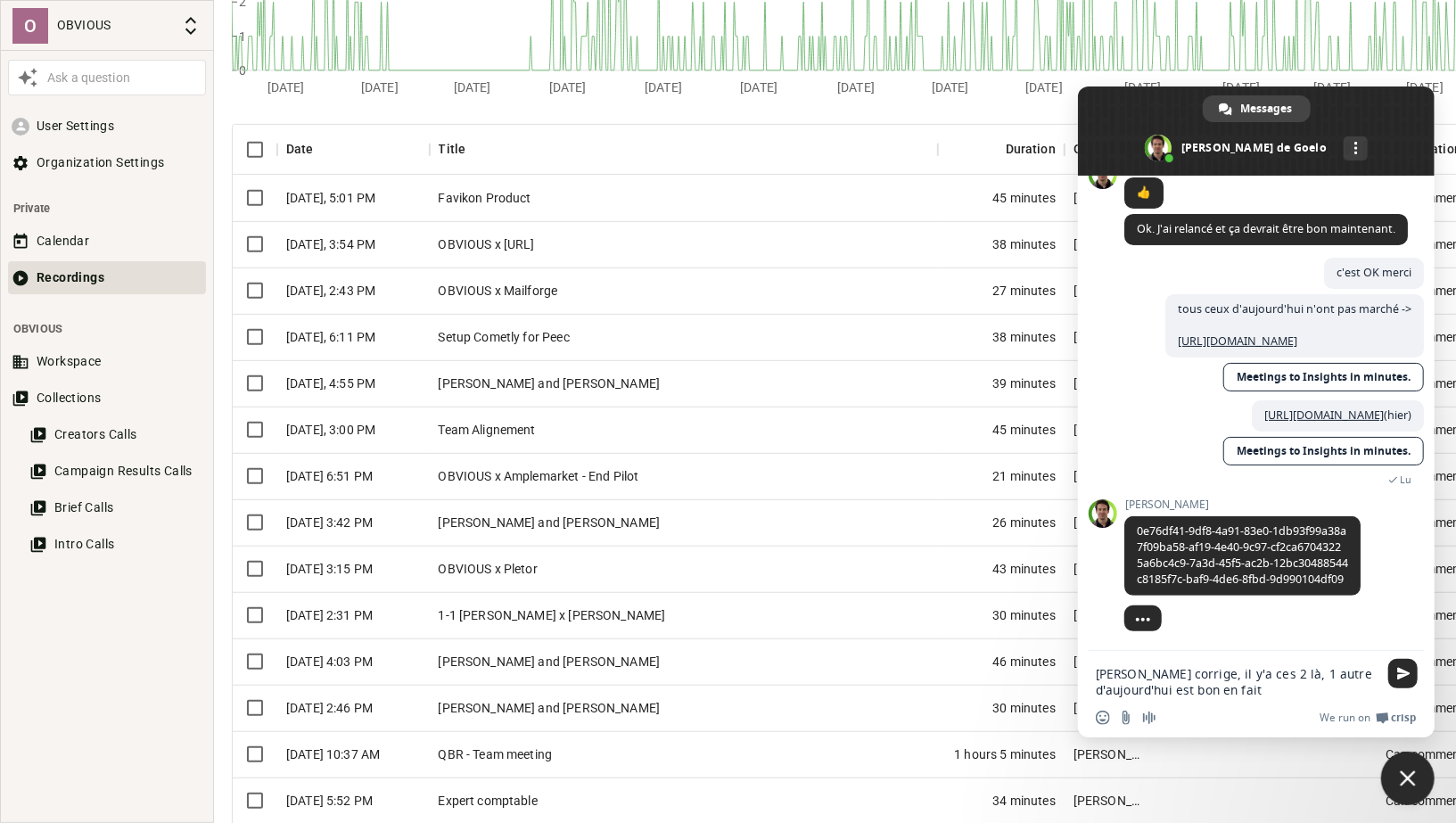
type textarea "[PERSON_NAME] corrige, il y'a ces 2 là, 1 autre d'aujourd'hui est bon en faite"
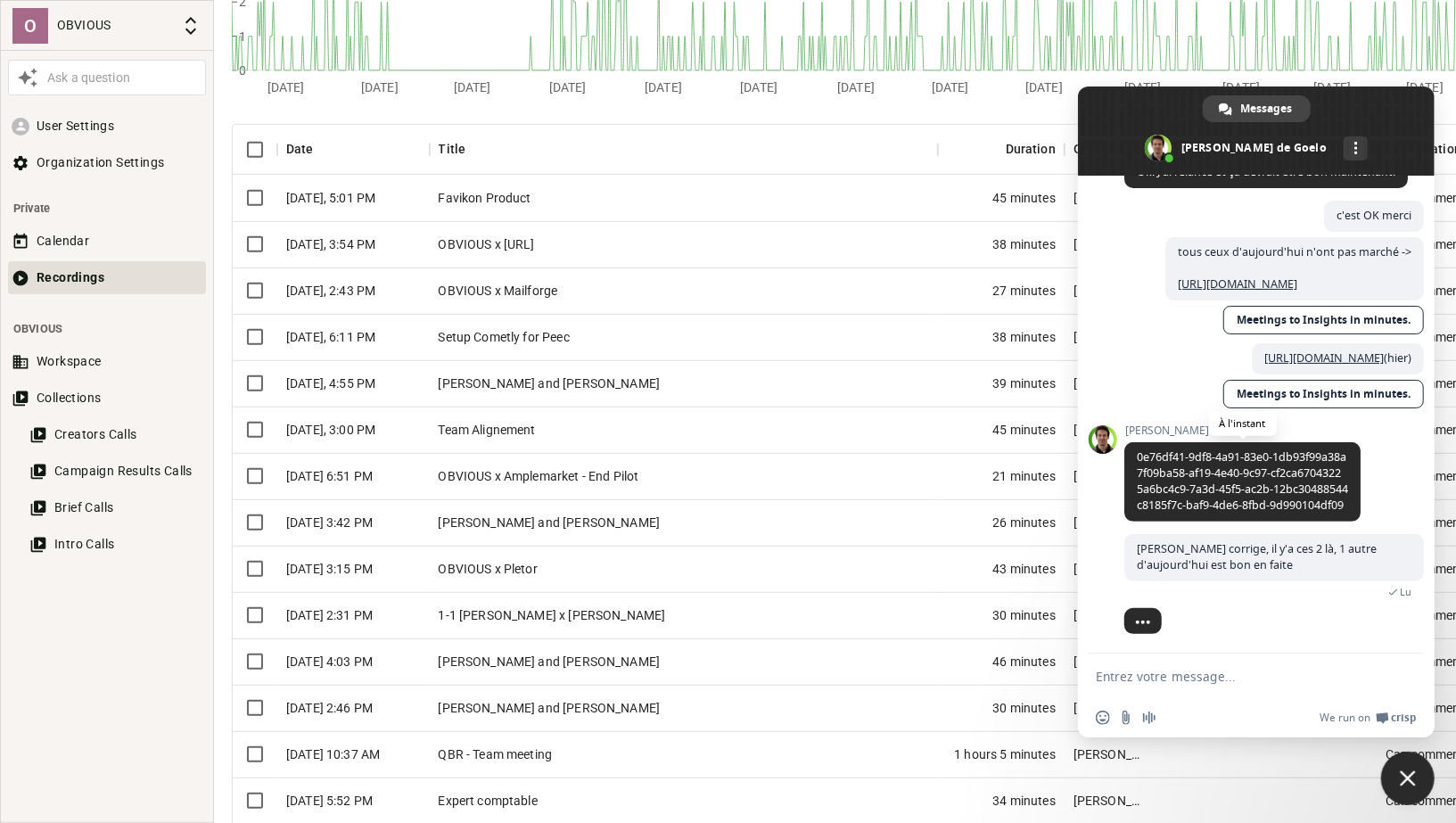
scroll to position [442, 0]
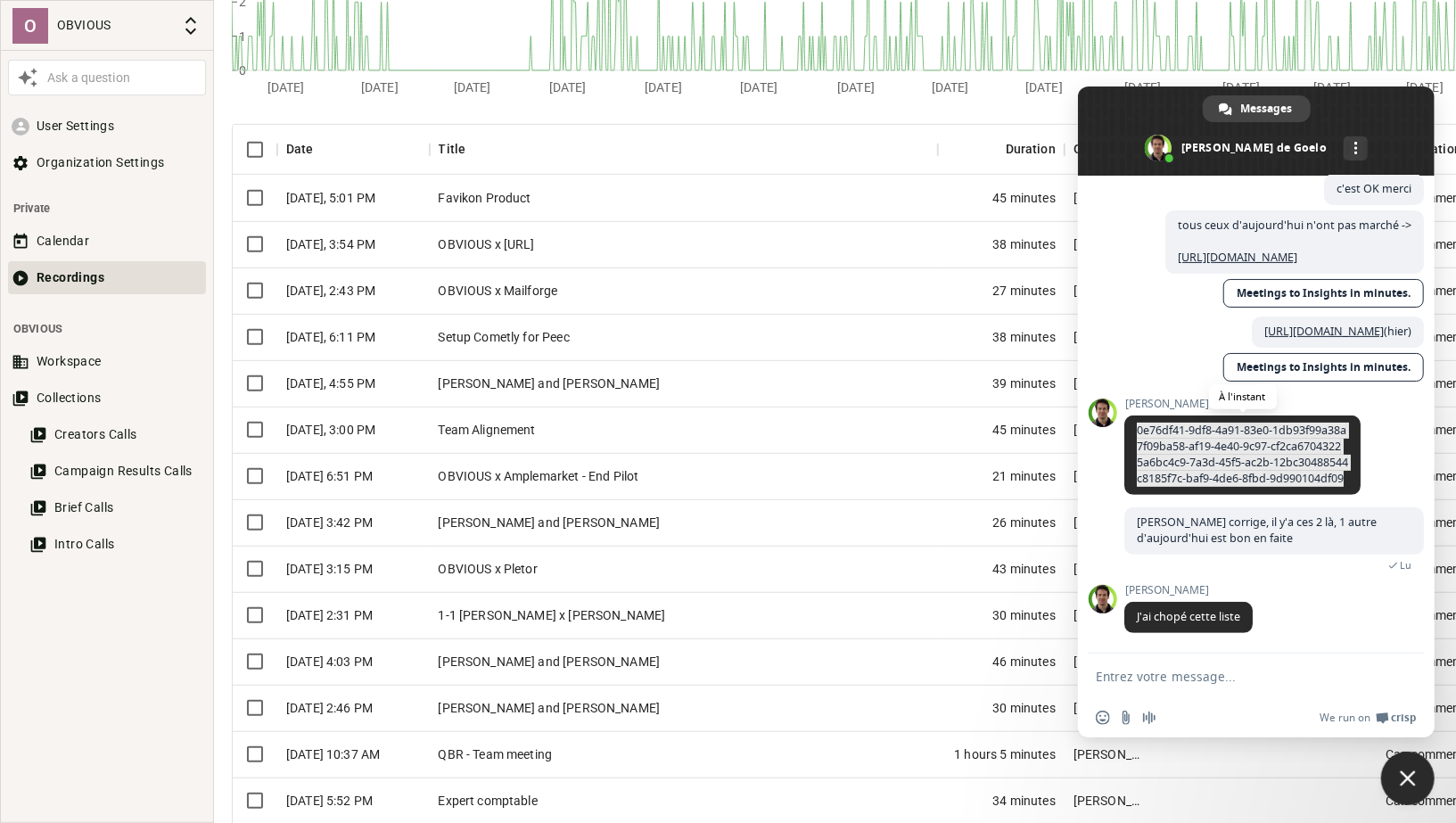
drag, startPoint x: 1346, startPoint y: 475, endPoint x: 1138, endPoint y: 425, distance: 213.9
click at [1138, 425] on span "0e76df41-9df8-4a91-83e0-1db93f99a38a 7f09ba58-af19-4e40-9c97-cf2ca6704322 5a6bc…" at bounding box center [1241, 454] width 211 height 64
copy span "0e76df41-9df8-4a91-83e0-1db93f99a38a 7f09ba58-af19-4e40-9c97-cf2ca6704322 5a6bc…"
click at [1153, 672] on textarea "Entrez votre message..." at bounding box center [1237, 677] width 282 height 16
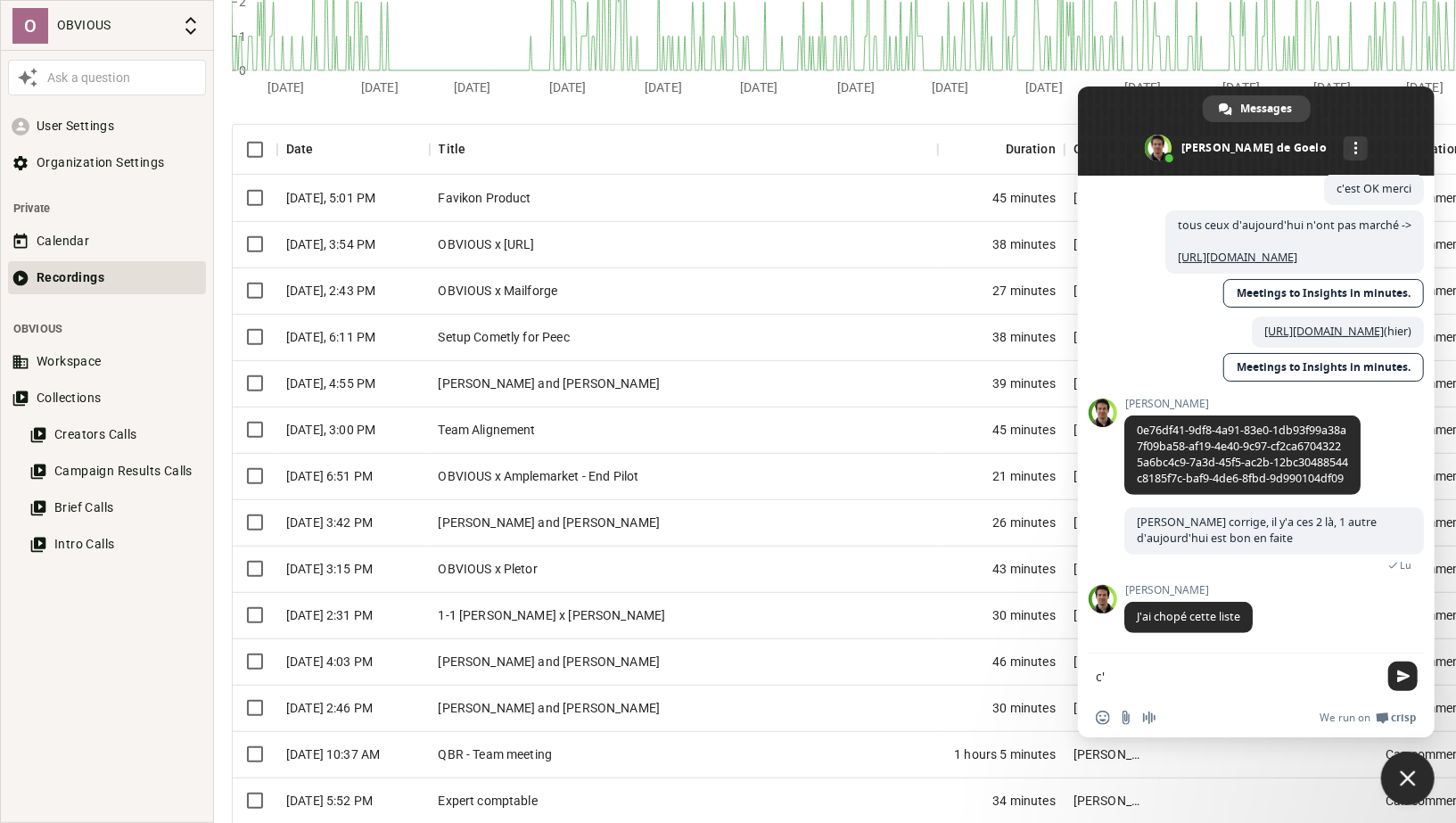
type textarea "c"
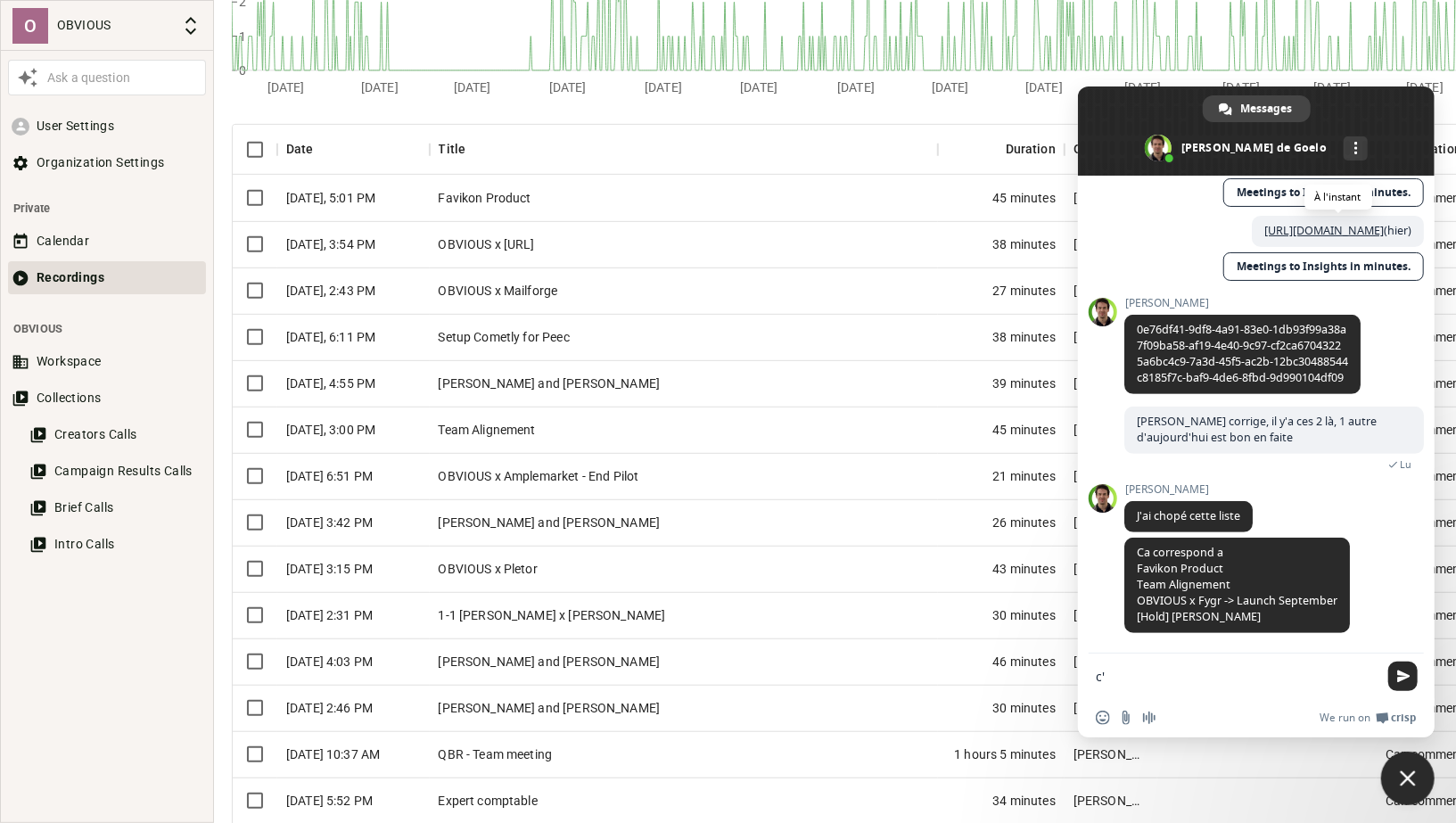
scroll to position [546, 0]
click at [1165, 677] on textarea "c'" at bounding box center [1237, 677] width 282 height 16
type textarea "ok ;)"
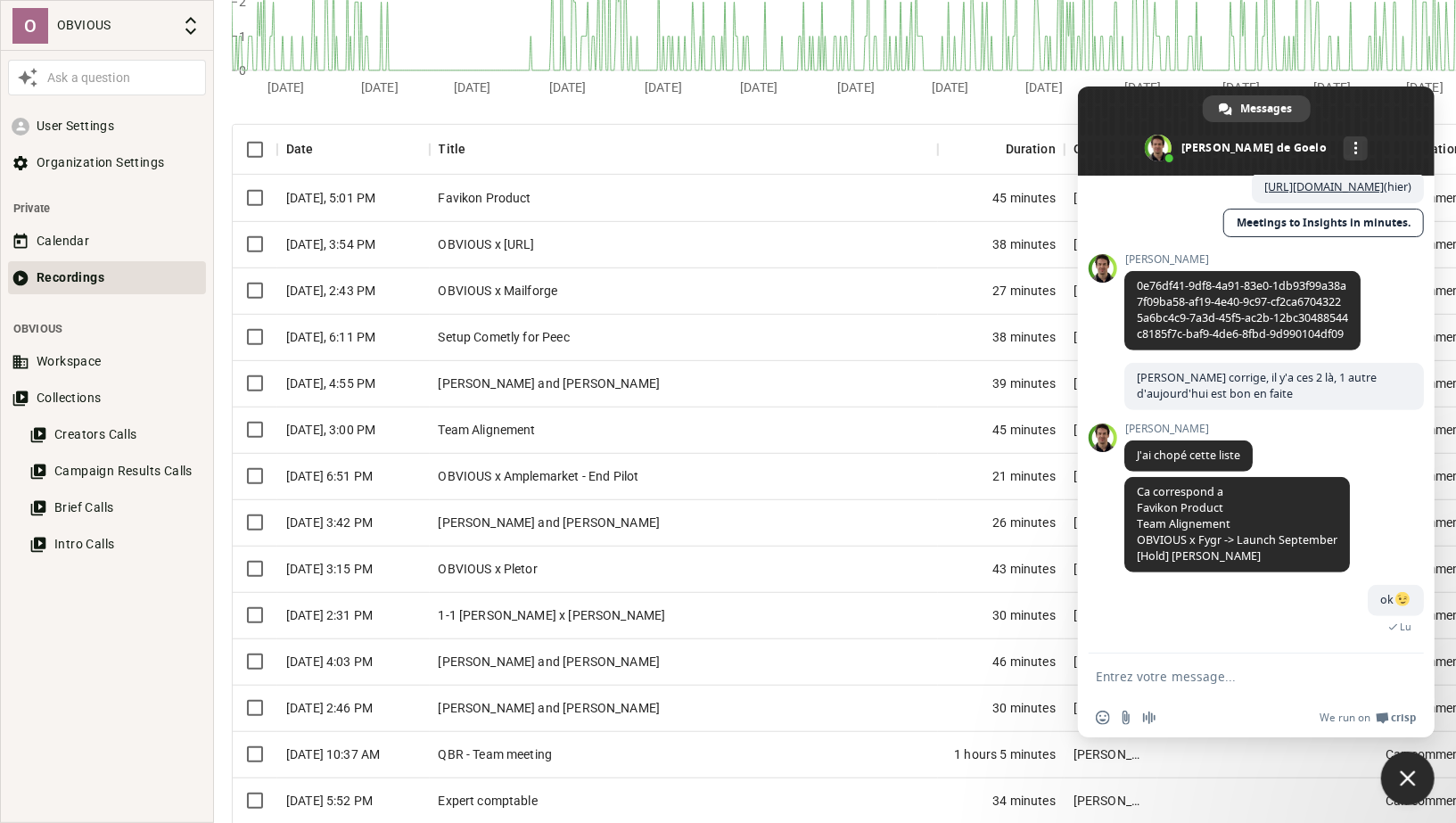
scroll to position [625, 0]
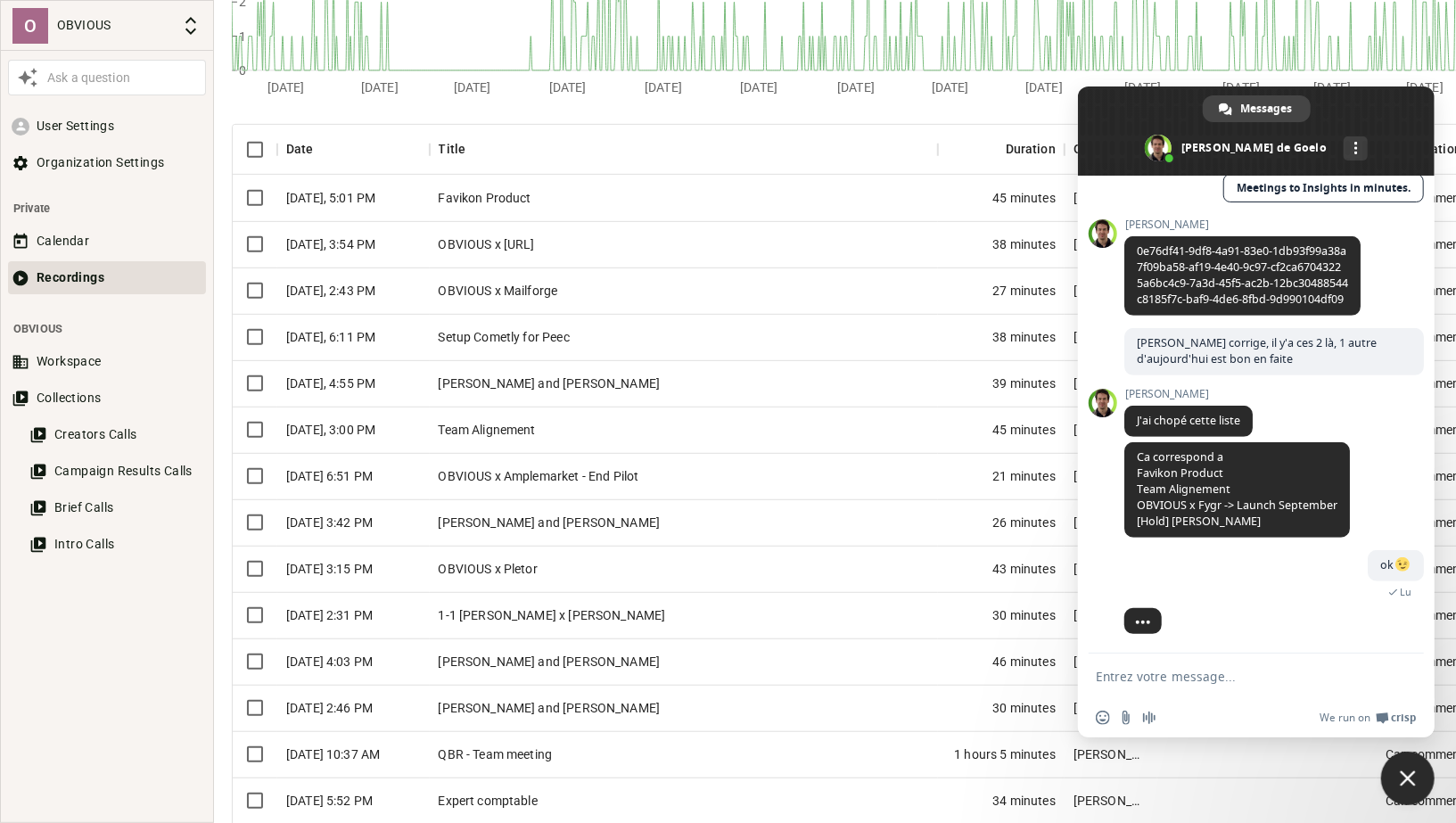
click at [596, 272] on div "OBVIOUS x Mailforge" at bounding box center [684, 291] width 508 height 47
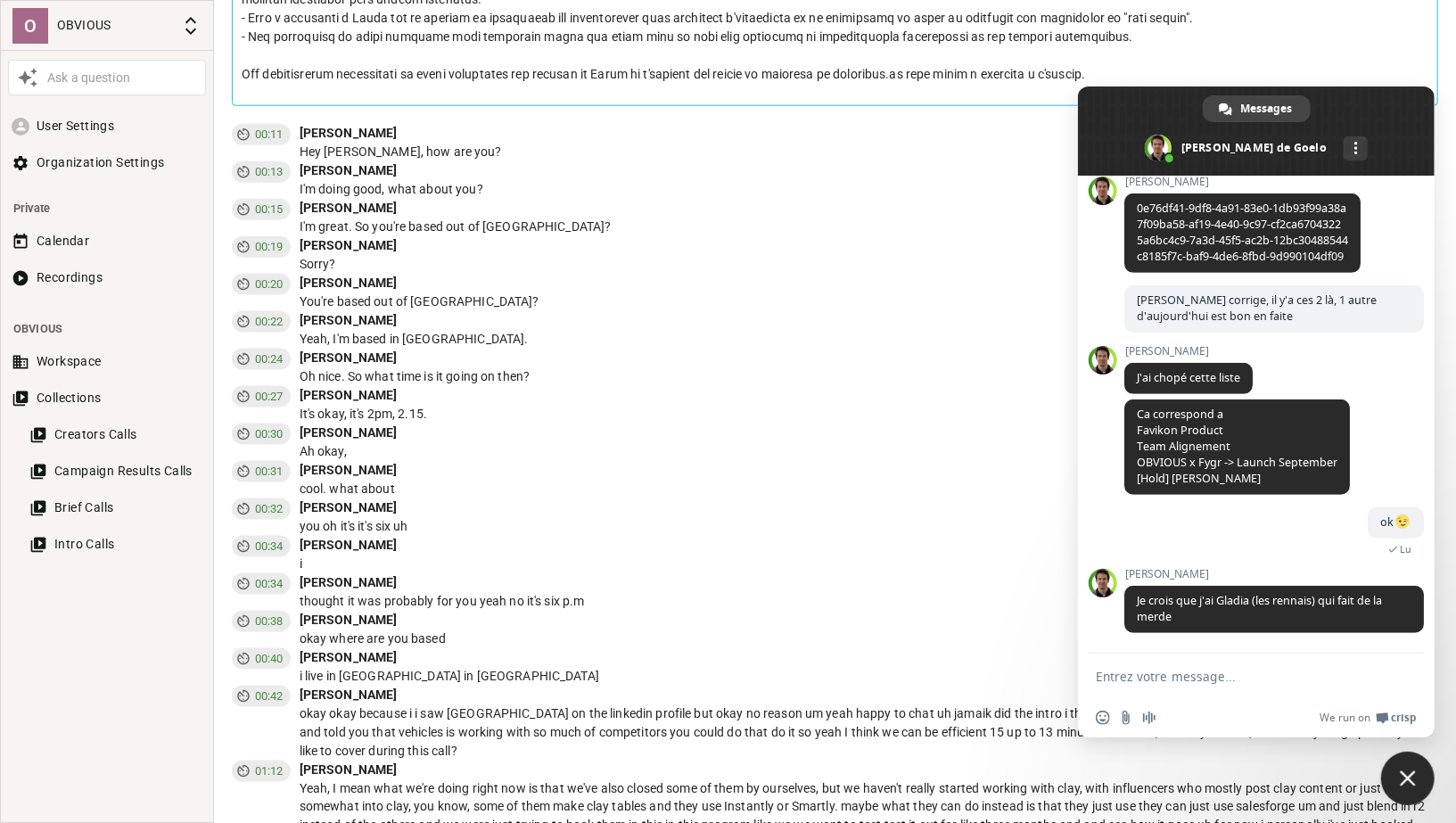
scroll to position [1395, 0]
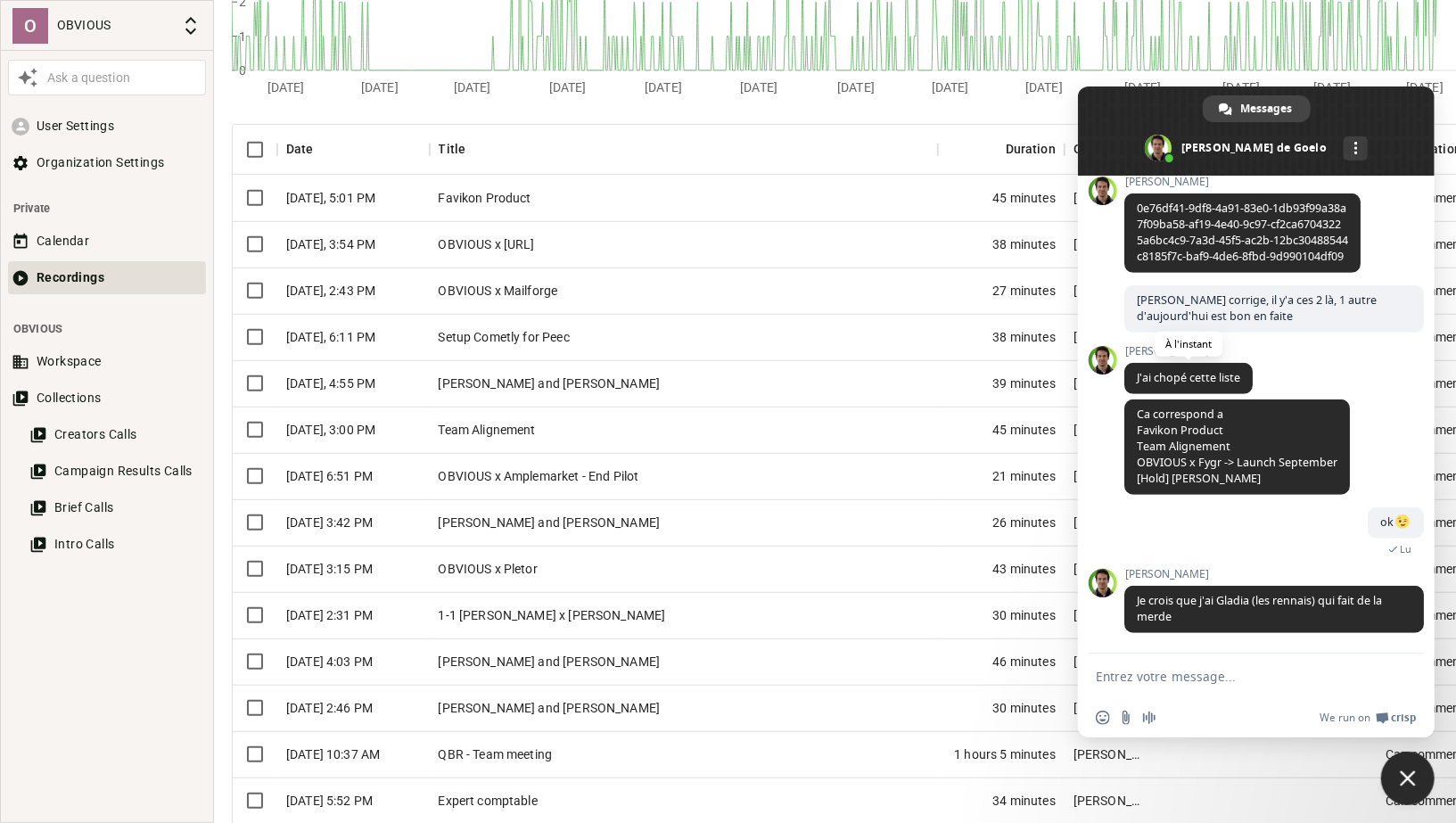
scroll to position [669, 0]
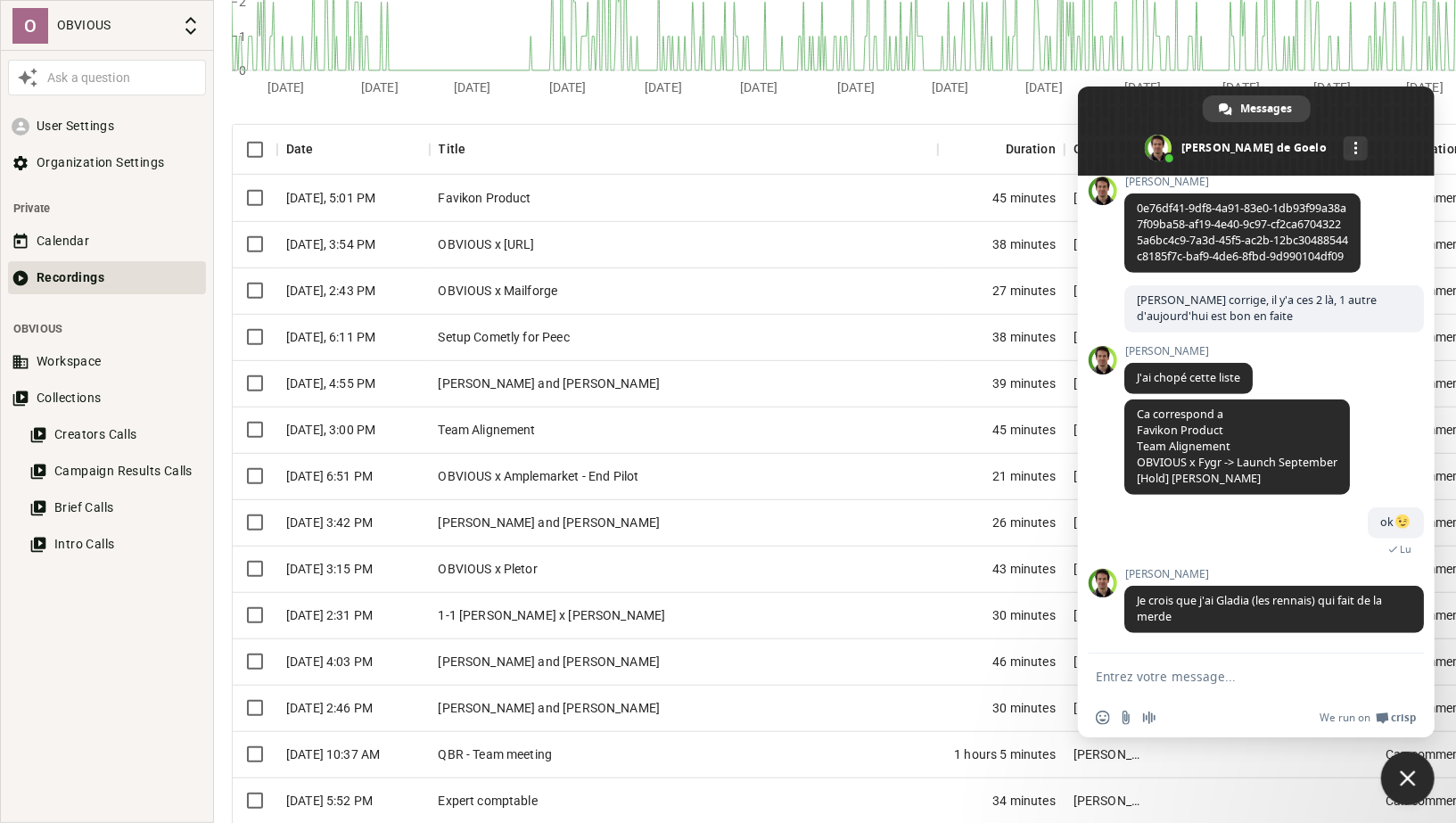
click at [1161, 670] on textarea "Entrez votre message..." at bounding box center [1237, 677] width 282 height 16
type textarea "ah :/"
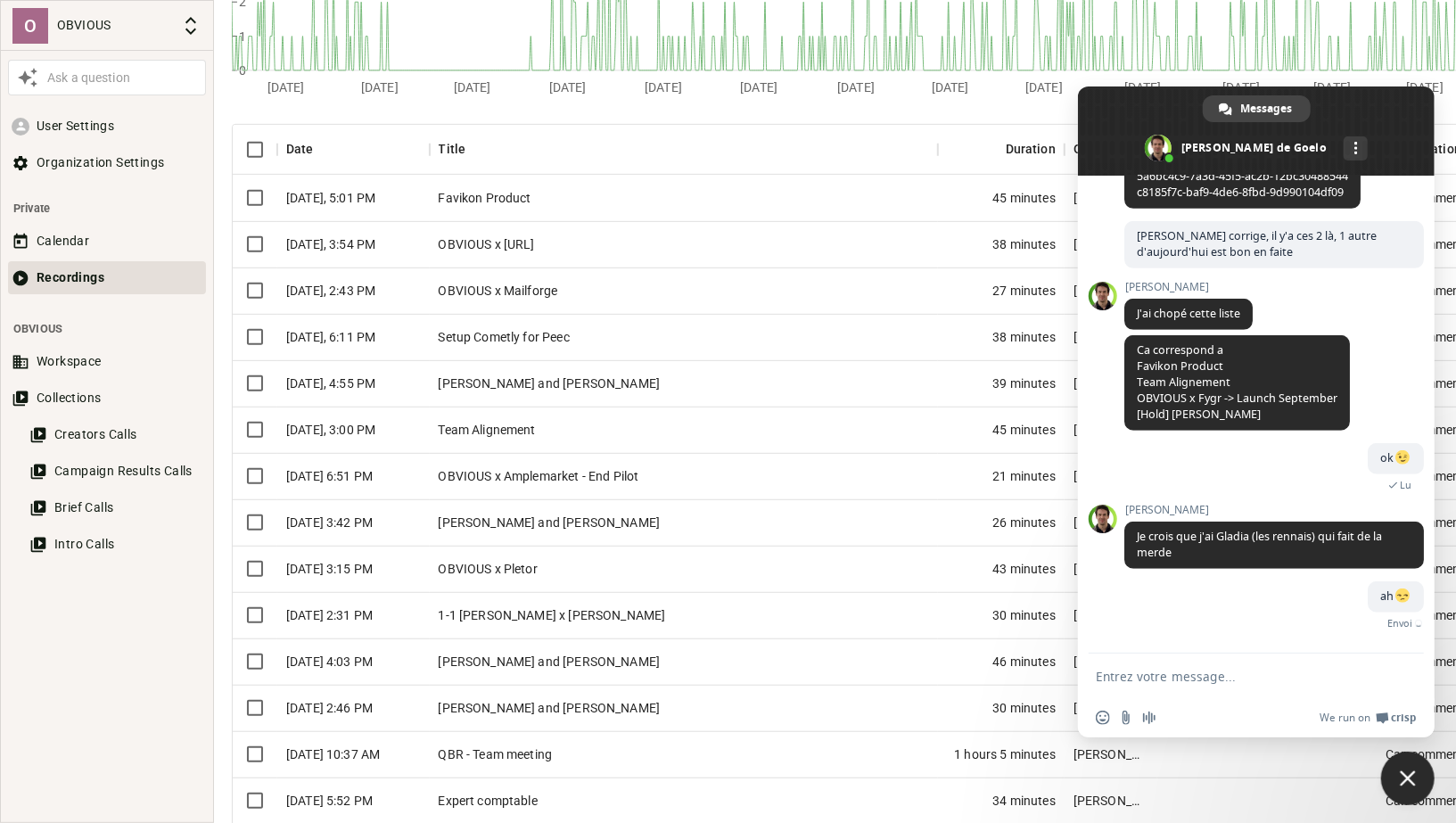
scroll to position [714, 0]
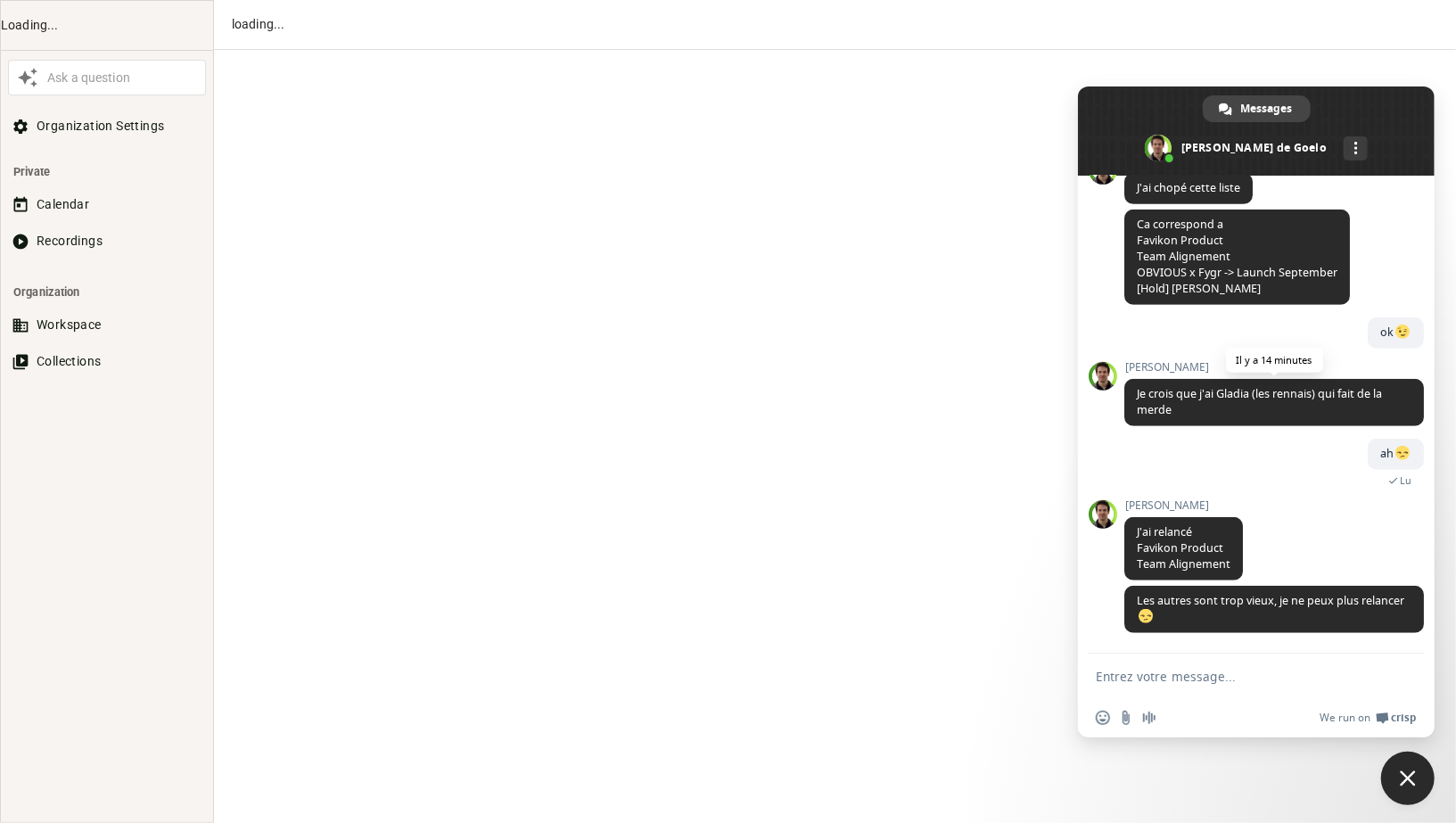
scroll to position [861, 0]
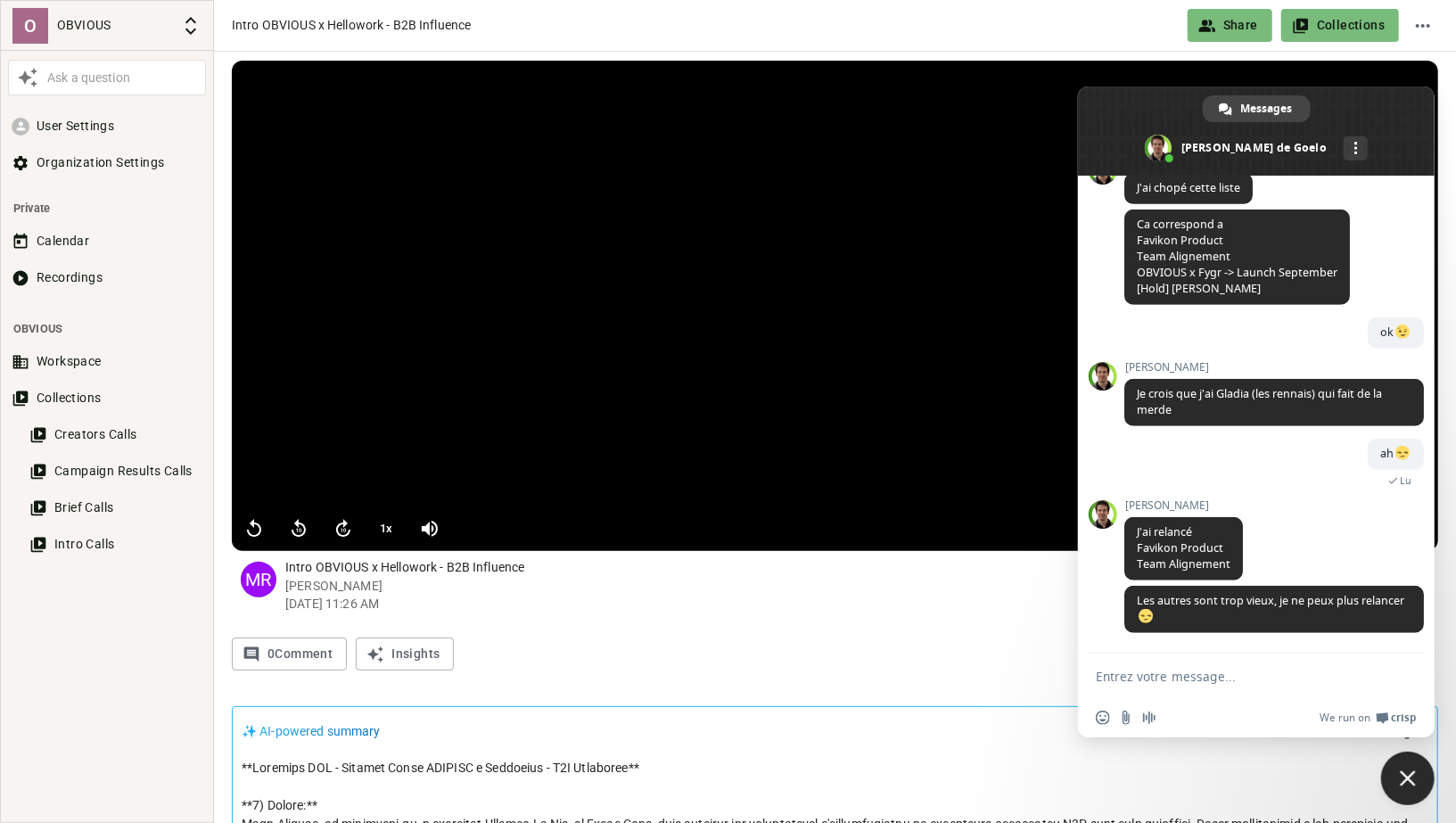
click at [1157, 695] on form at bounding box center [1237, 678] width 282 height 48
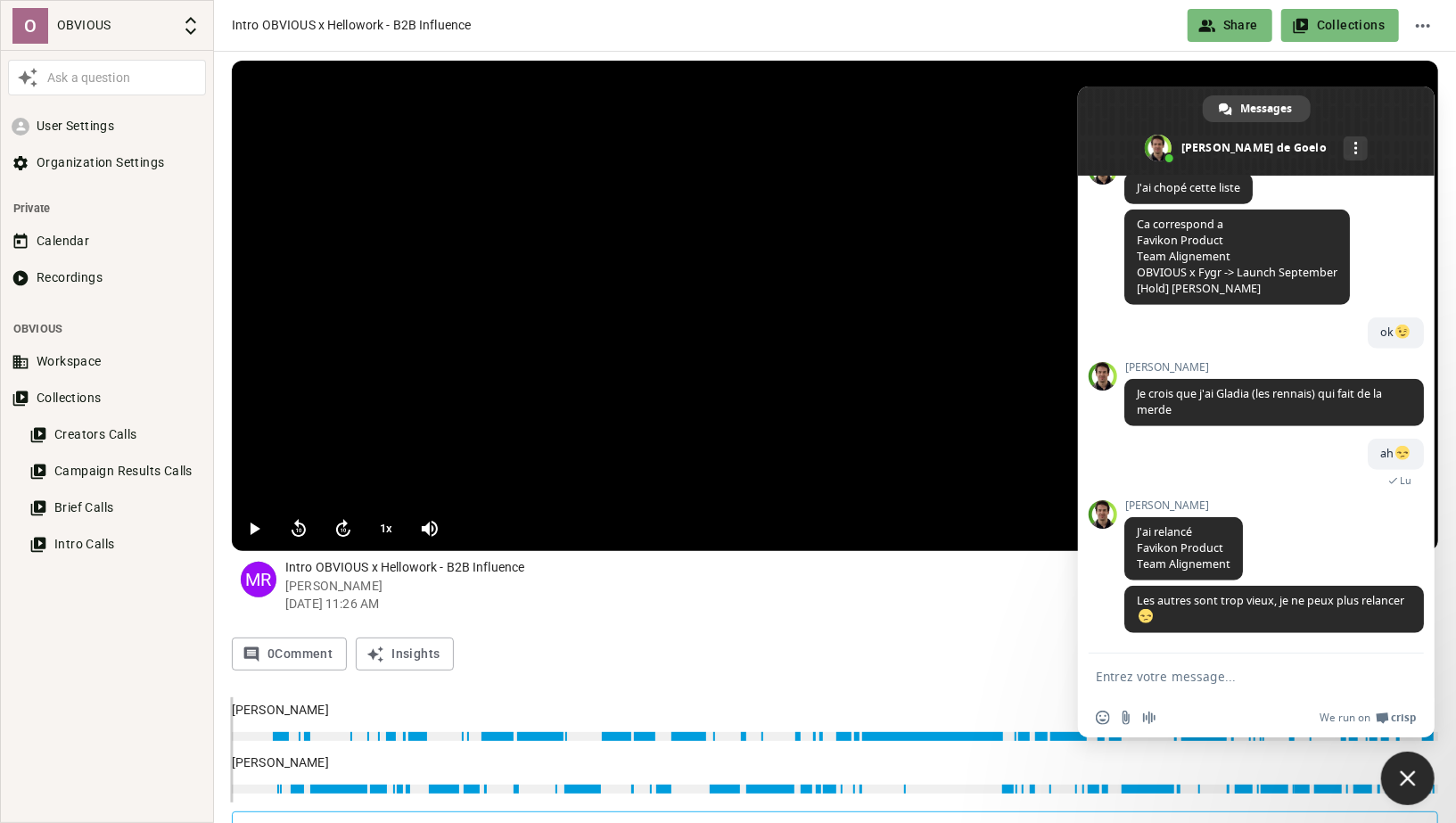
click at [1136, 676] on textarea "Entrez votre message..." at bounding box center [1237, 677] width 282 height 16
type textarea "C'est top merci !"
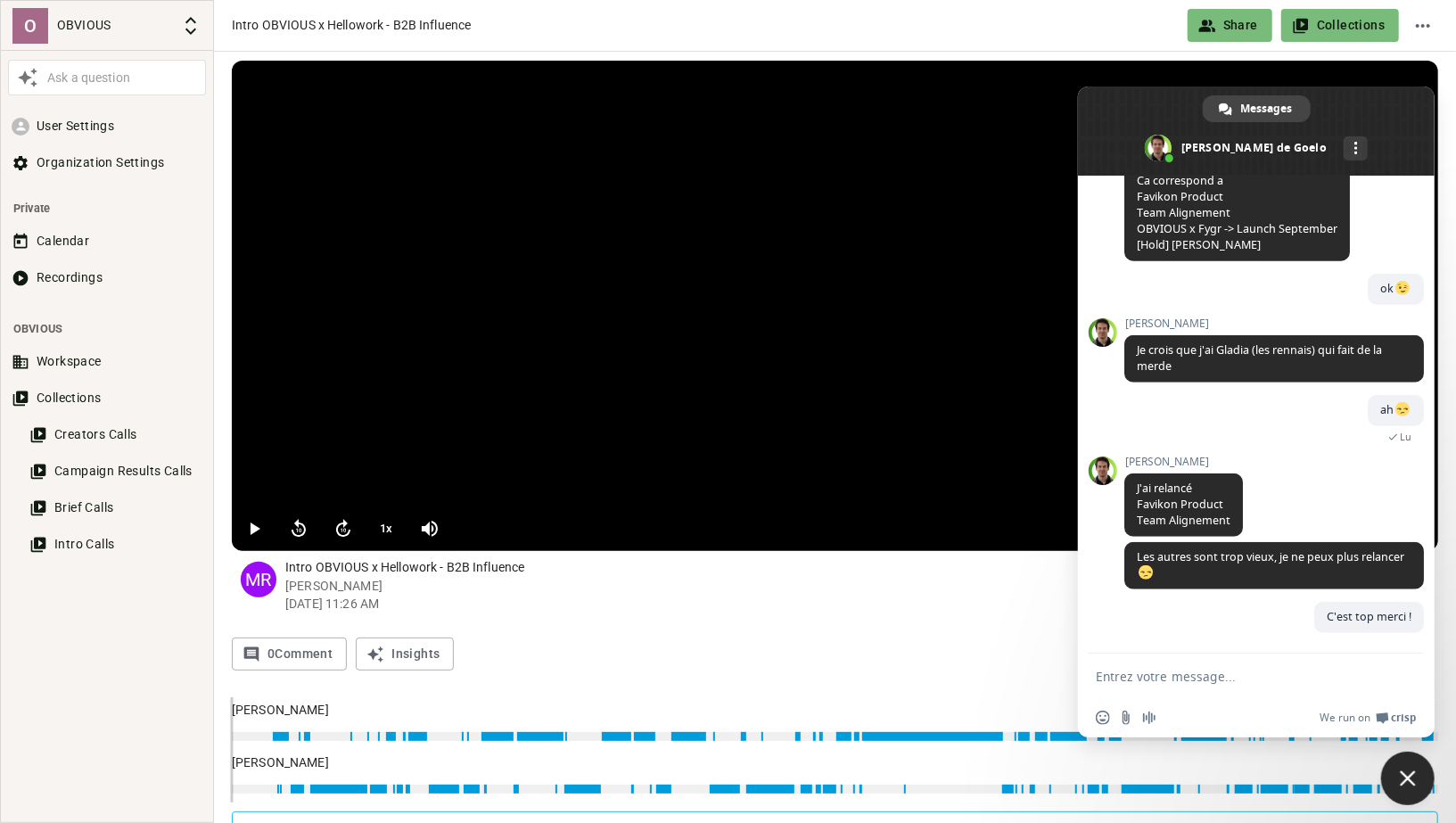
scroll to position [906, 0]
click at [127, 274] on button "Recordings" at bounding box center [107, 277] width 197 height 33
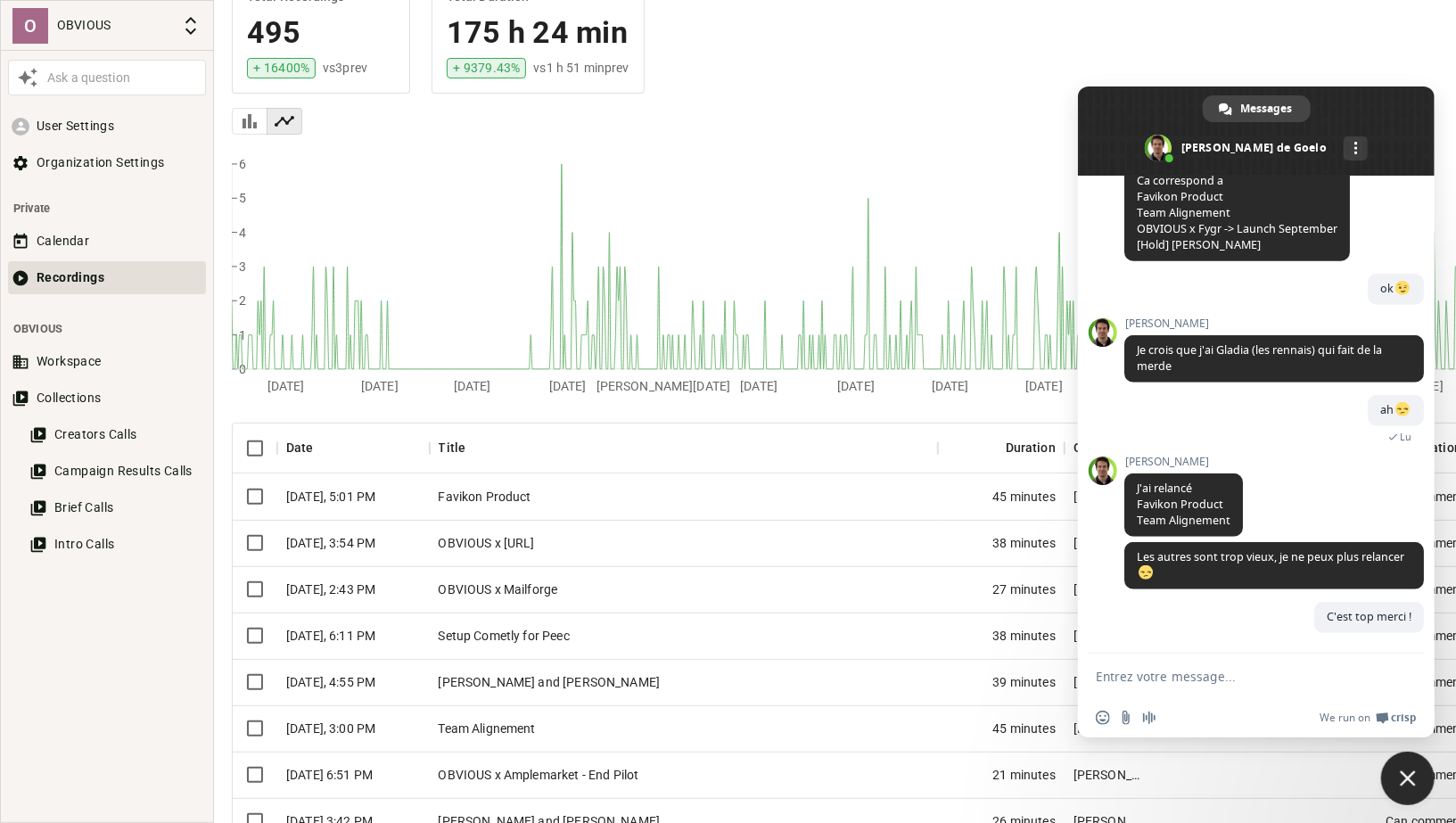
scroll to position [154, 0]
click at [511, 723] on div "Team Alignement" at bounding box center [684, 726] width 508 height 47
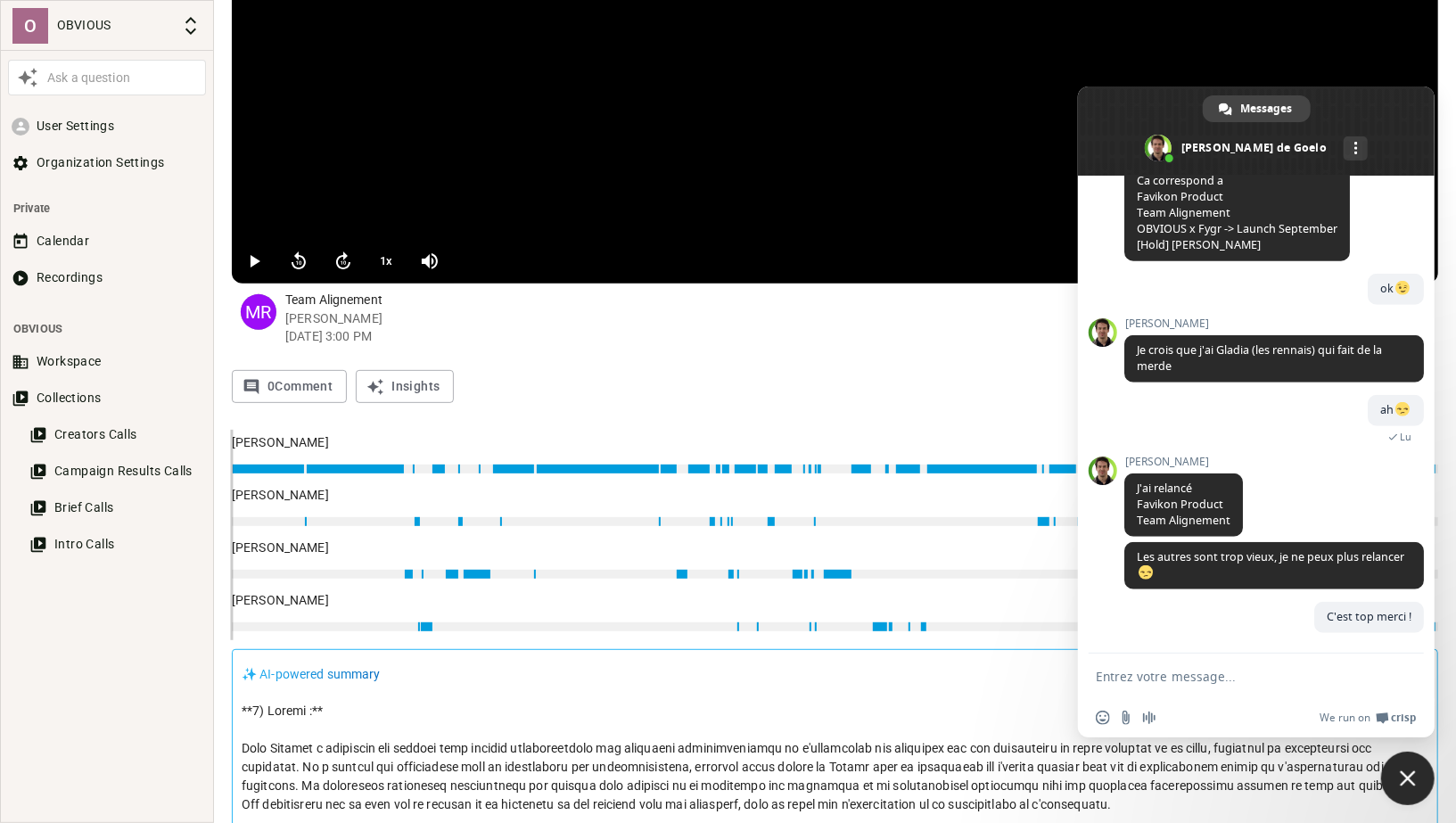
scroll to position [266, 0]
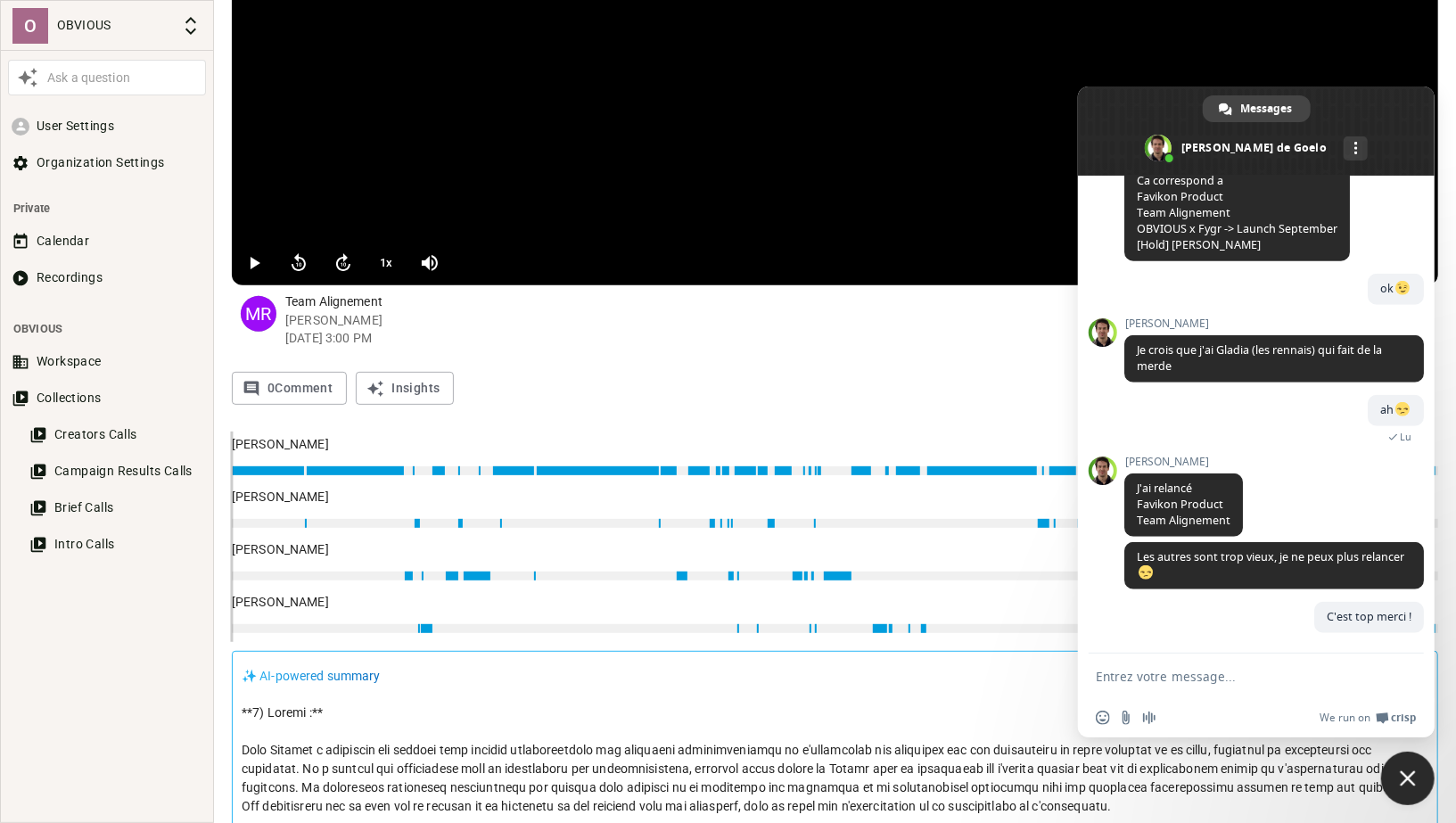
click at [649, 687] on div "✨ AI-powered summary" at bounding box center [835, 676] width 1187 height 31
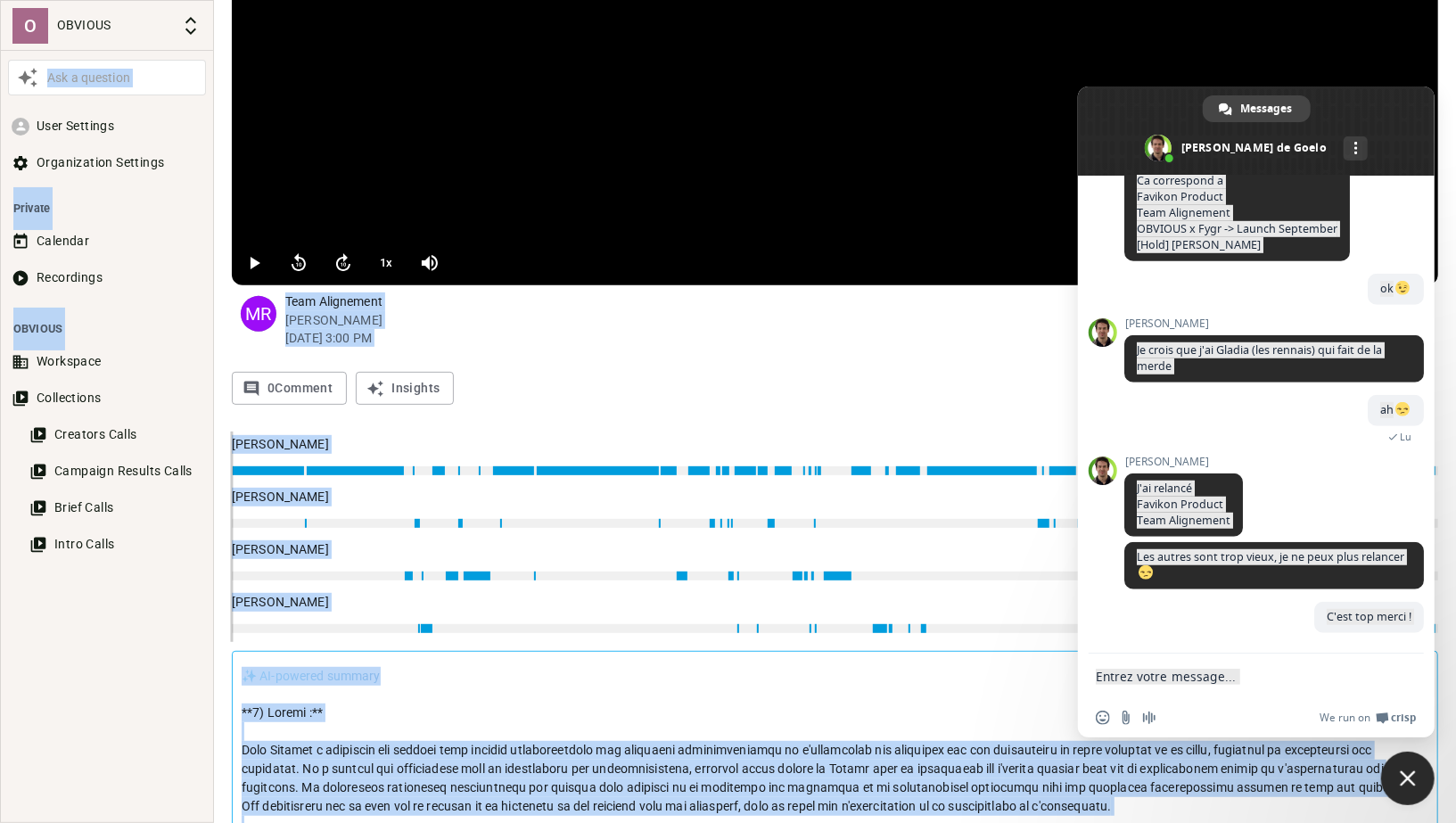
copy body "Ask a question User Settings Organization Settings Private Calendar Recordings …"
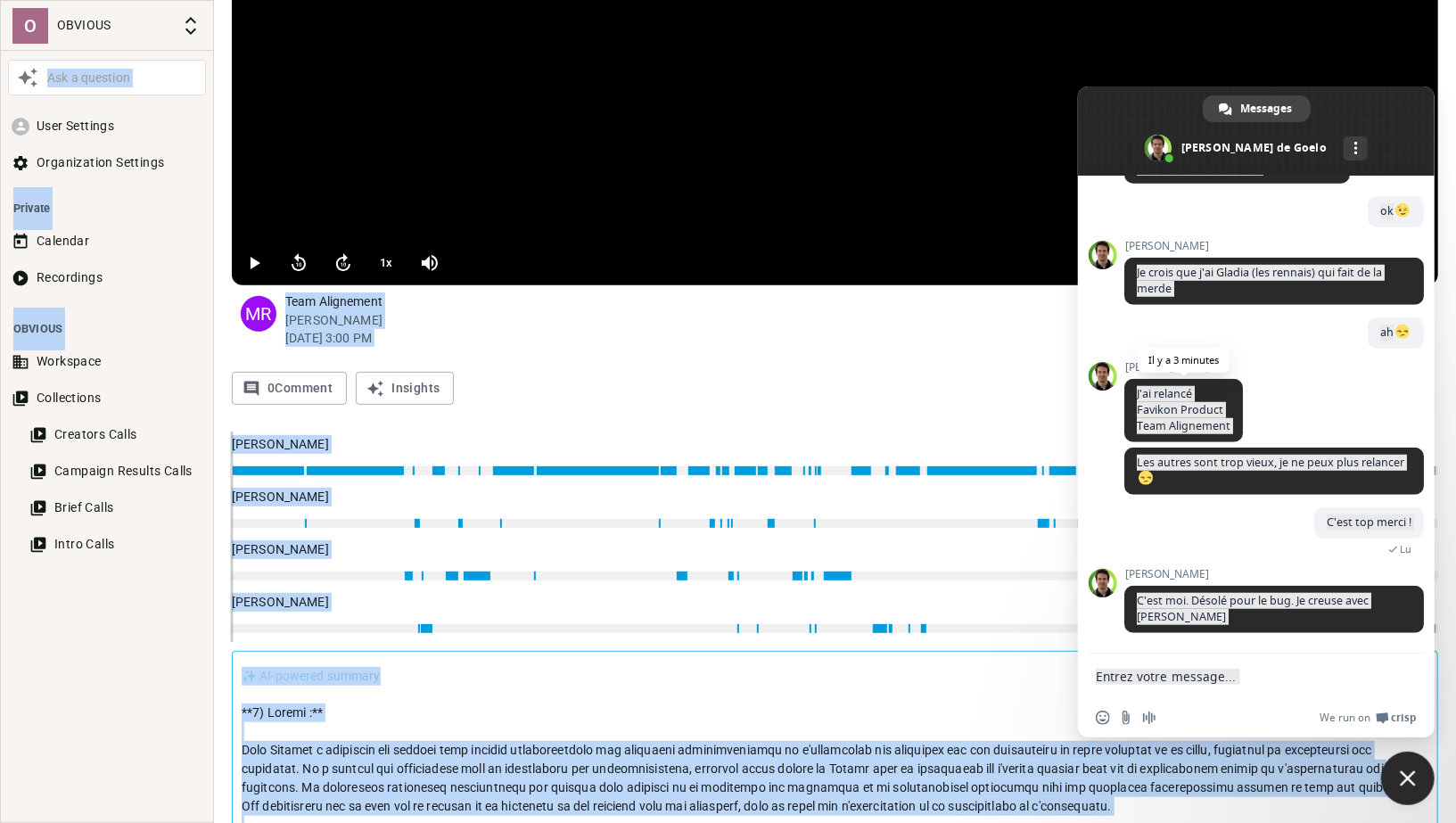
scroll to position [967, 0]
click at [1251, 673] on textarea "Entrez votre message..." at bounding box center [1237, 677] width 282 height 16
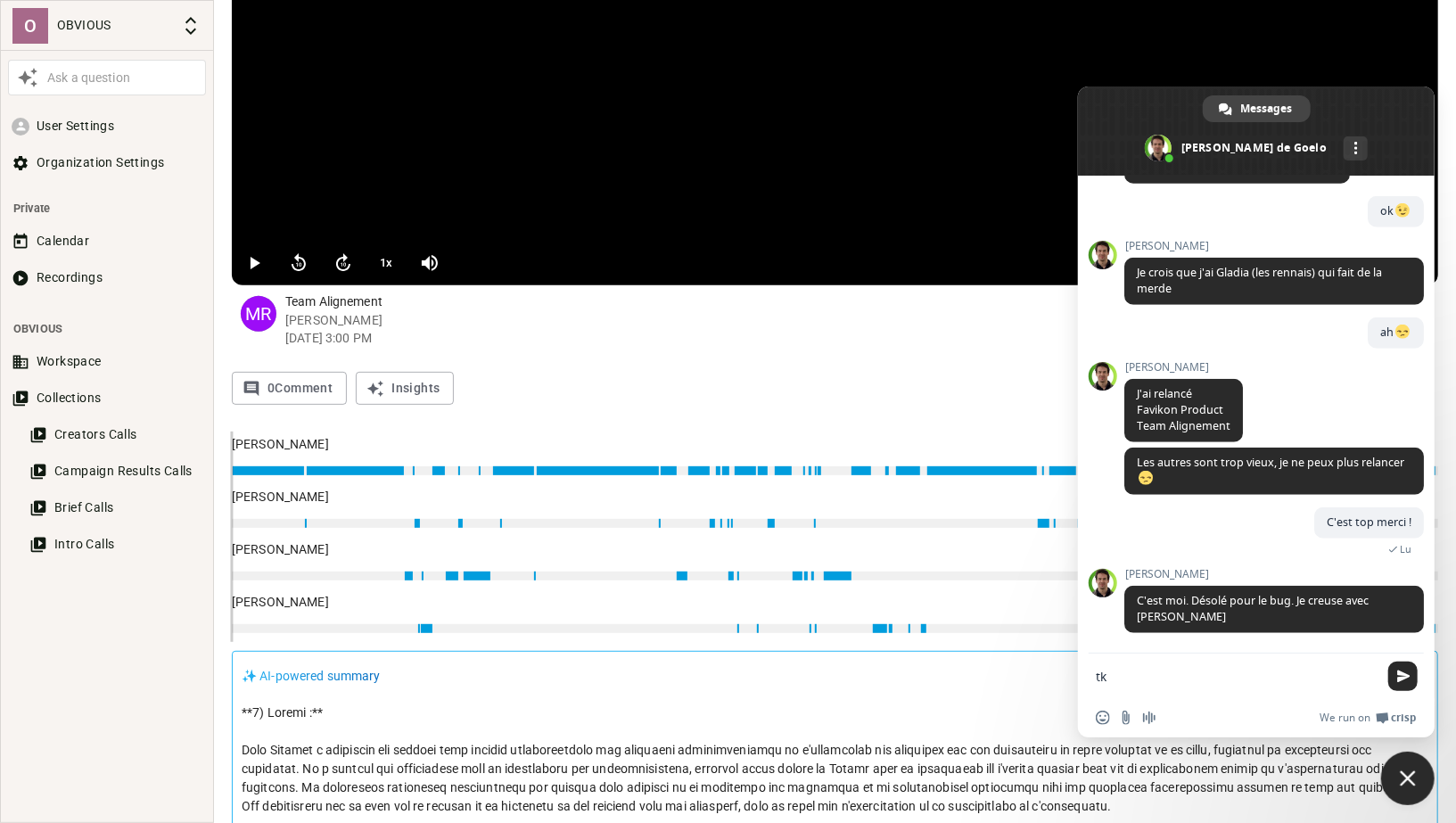
type textarea "tkt"
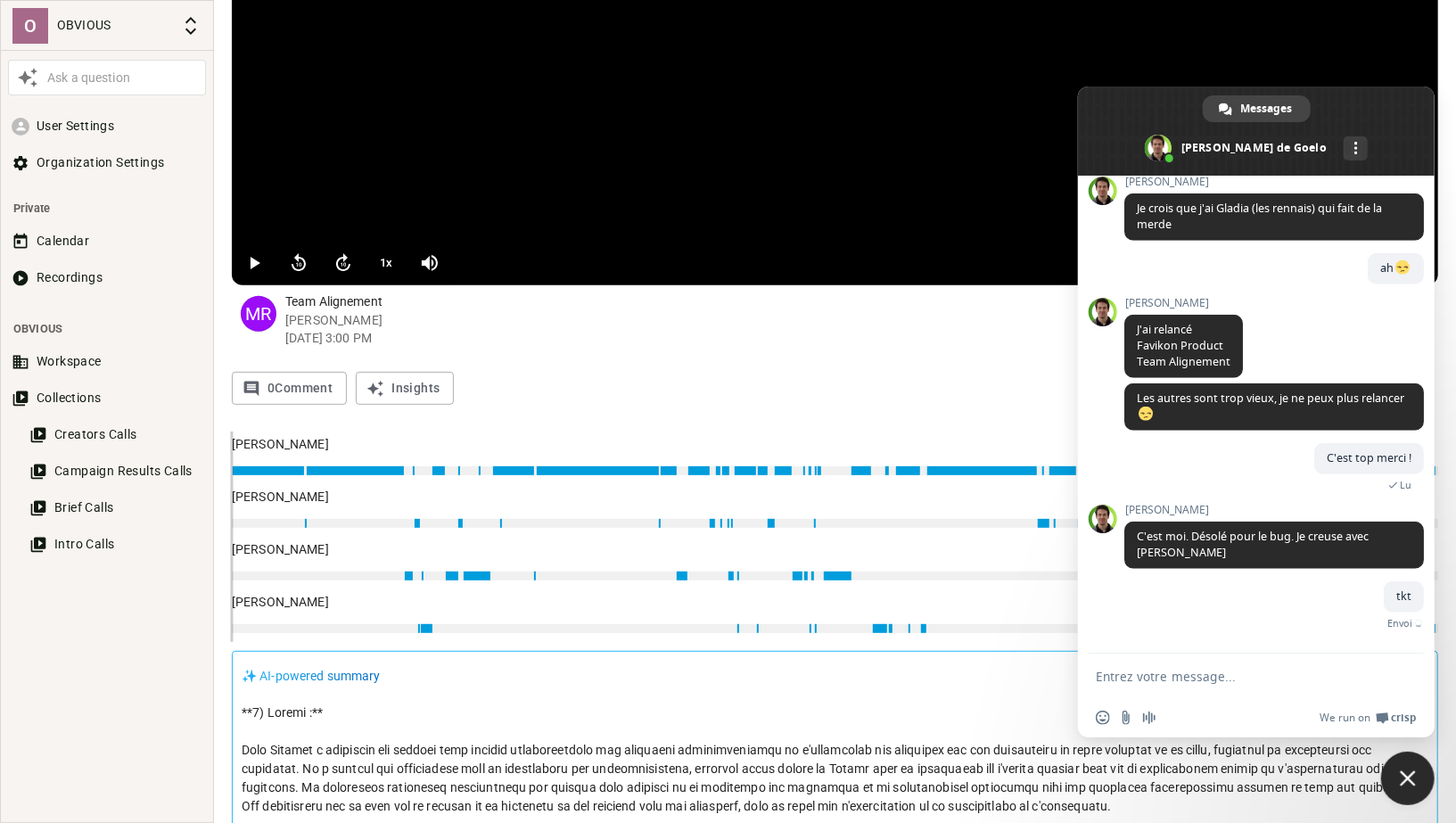
scroll to position [1011, 0]
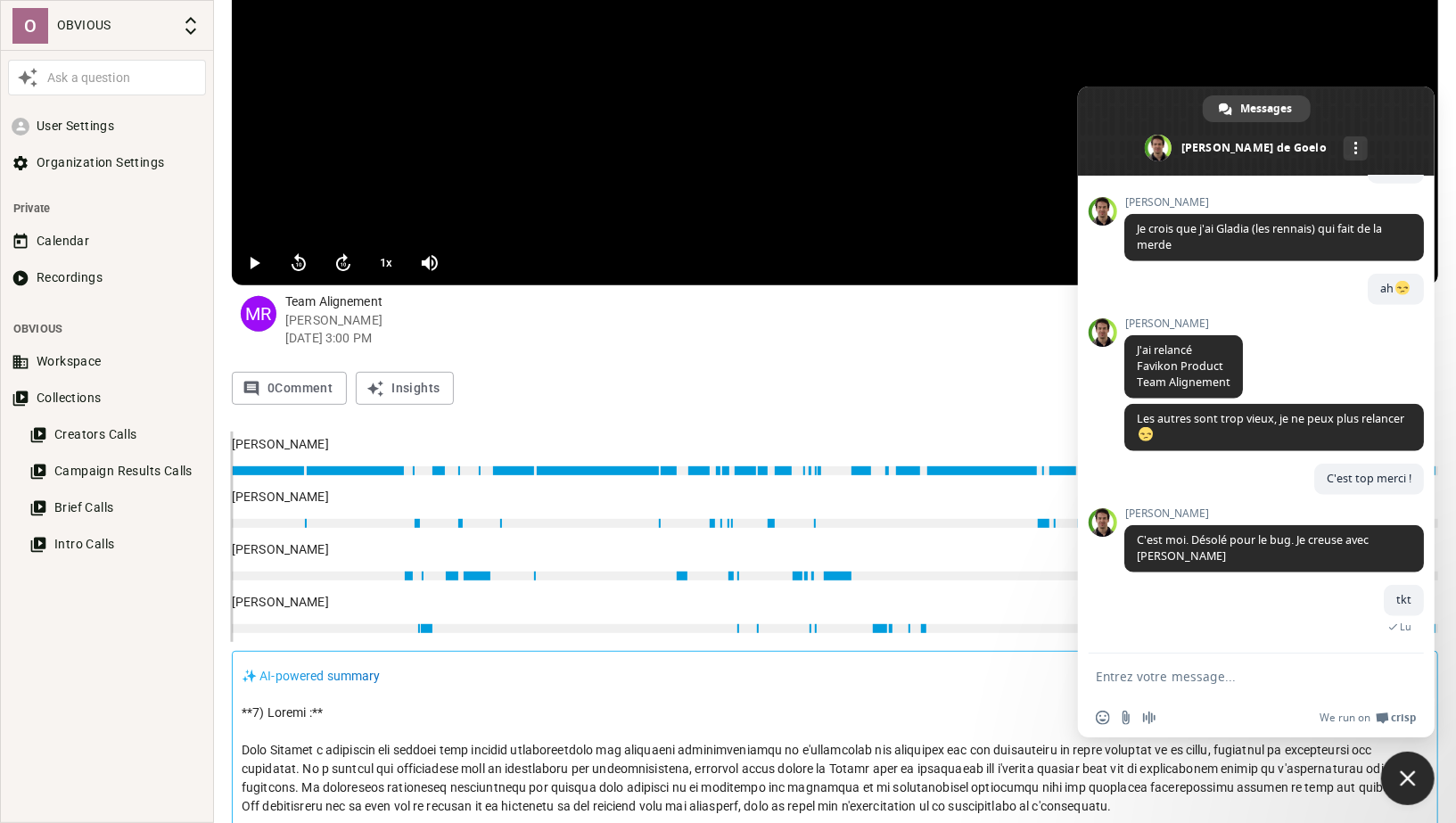
click at [1406, 792] on span "Fermer le chat" at bounding box center [1408, 778] width 54 height 54
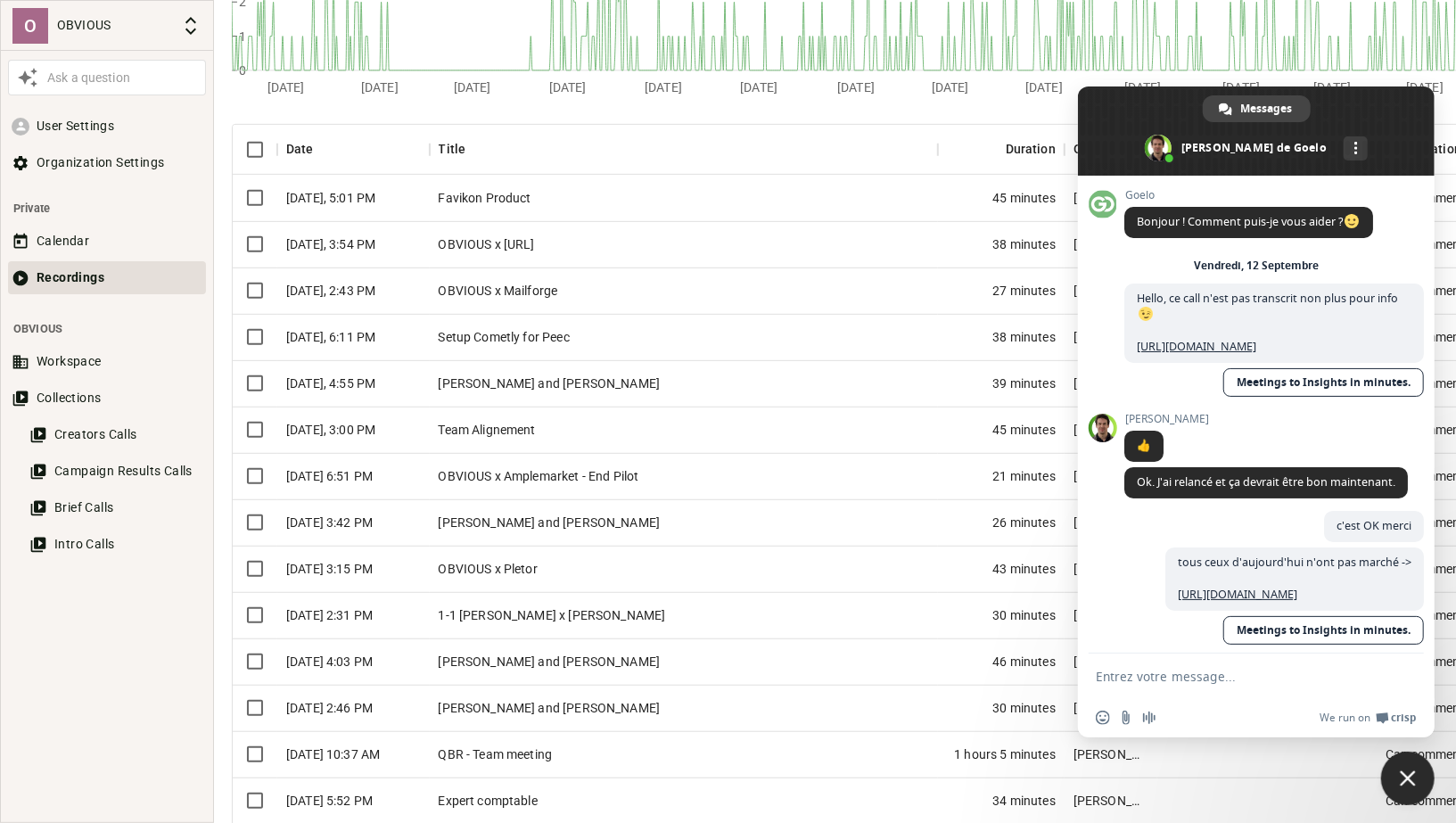
scroll to position [747, 0]
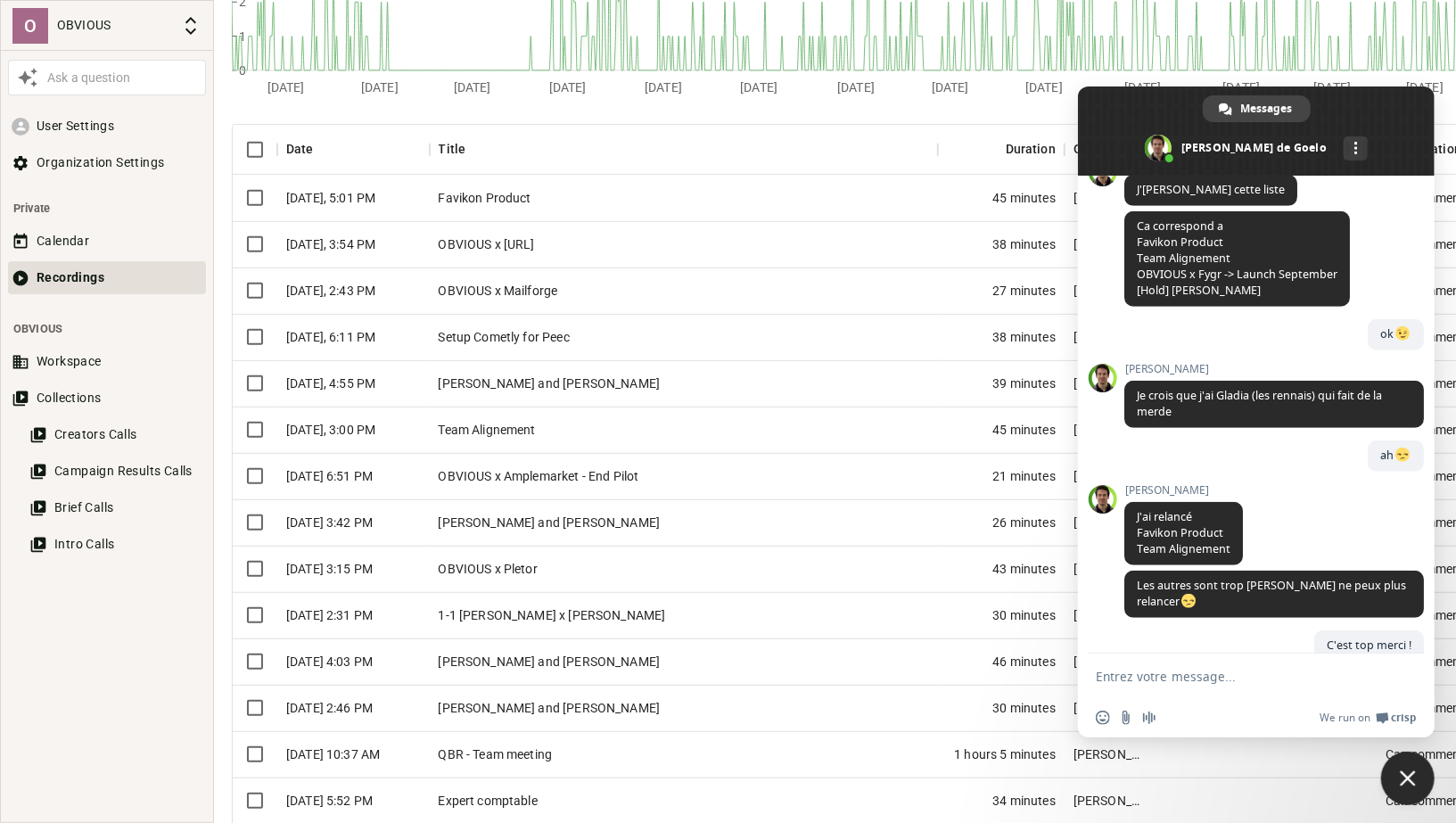
click at [1409, 769] on span "Fermer le chat" at bounding box center [1408, 778] width 54 height 54
